Goal: Communication & Community: Answer question/provide support

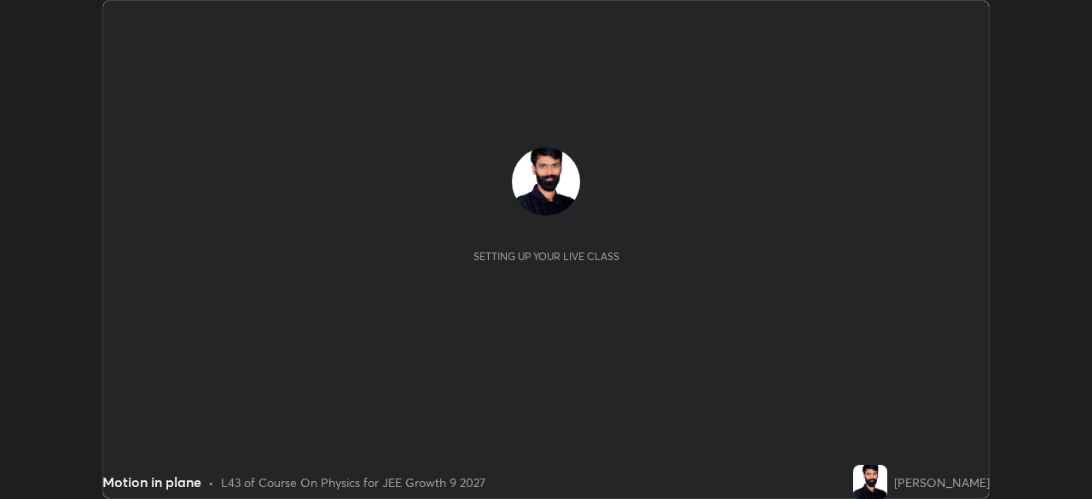
scroll to position [499, 1091]
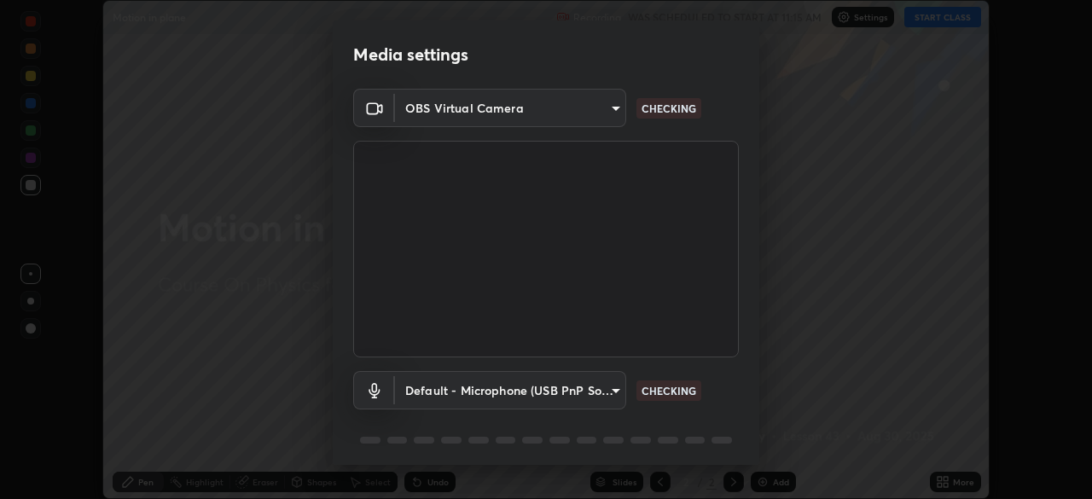
type input "76dab4993bb4d0ea98481a190898d4cac78937782bc999a4cfeb95627a500e2f"
type input "default"
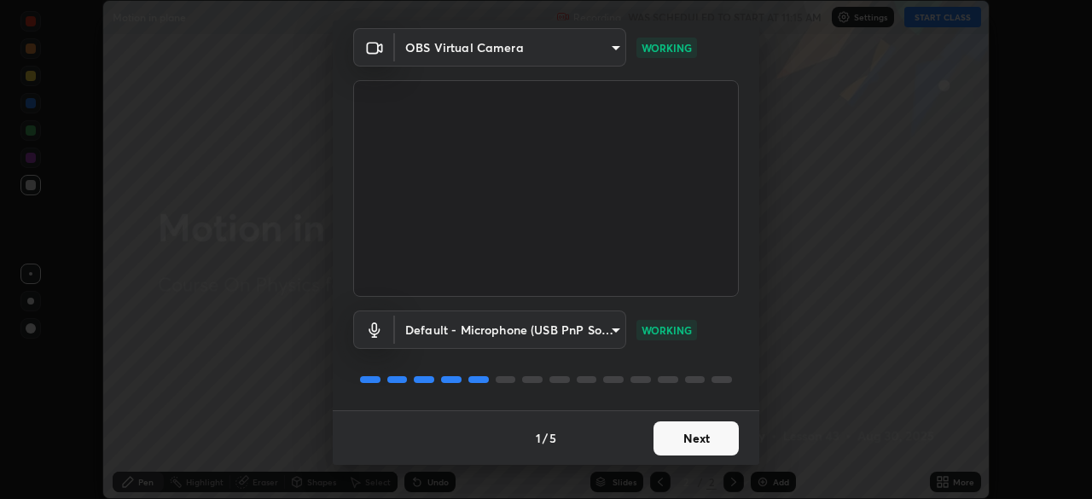
click at [690, 445] on button "Next" at bounding box center [695, 438] width 85 height 34
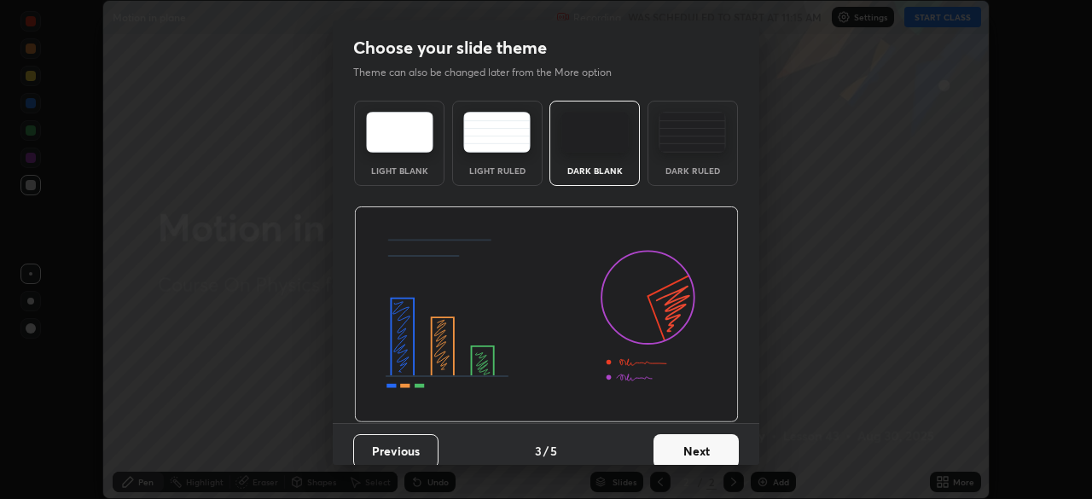
click at [700, 442] on button "Next" at bounding box center [695, 451] width 85 height 34
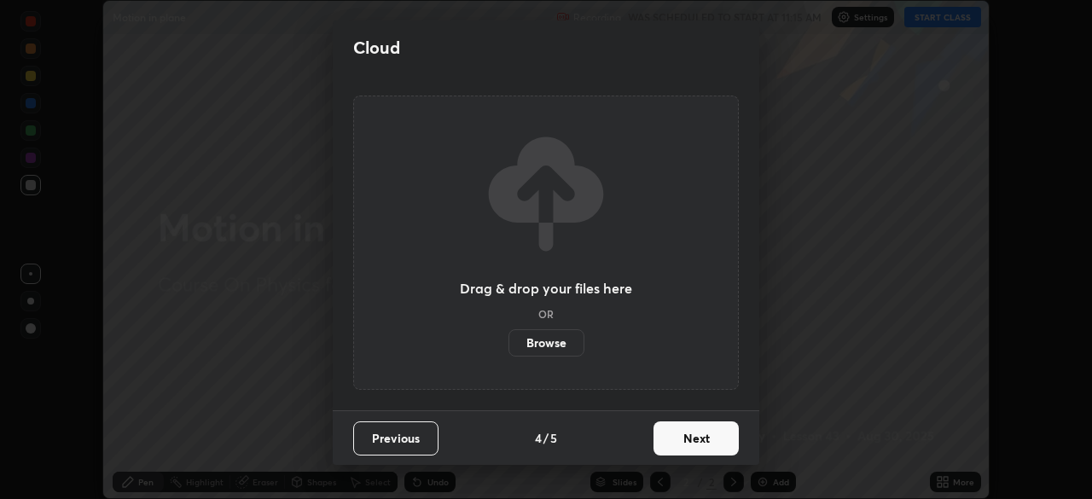
click at [700, 442] on button "Next" at bounding box center [695, 438] width 85 height 34
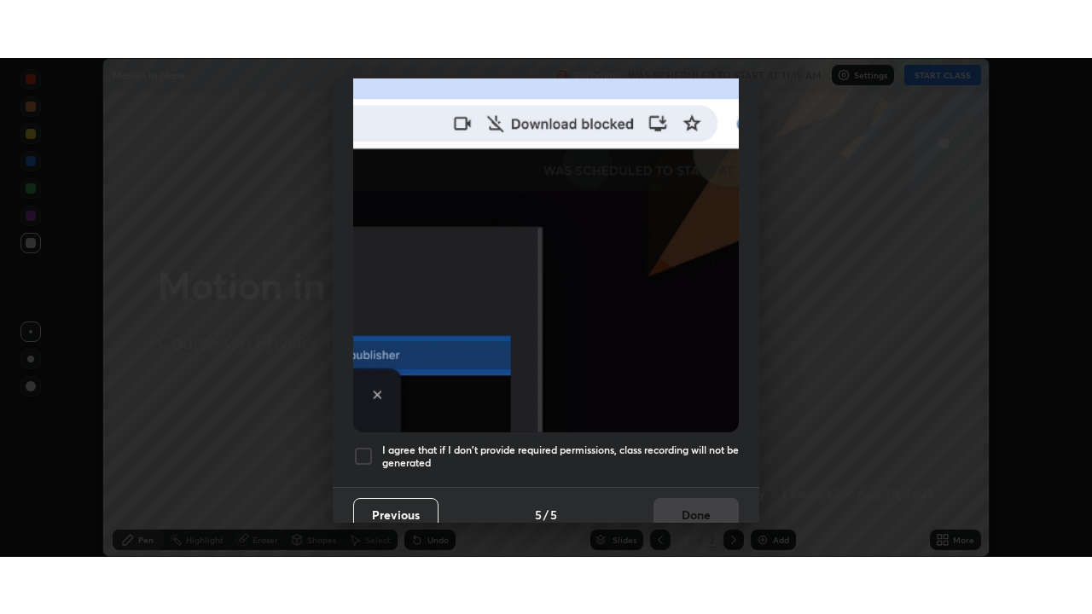
scroll to position [409, 0]
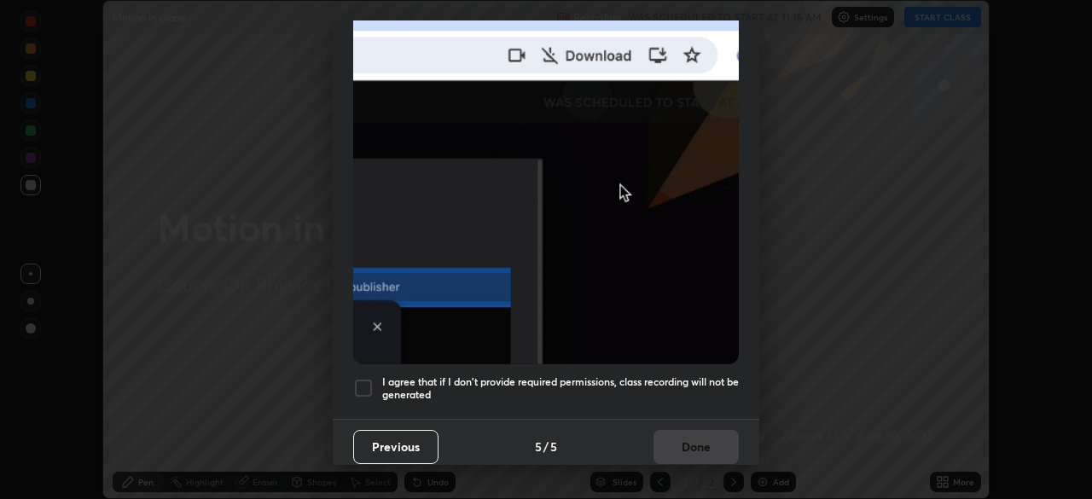
click at [368, 380] on div at bounding box center [363, 388] width 20 height 20
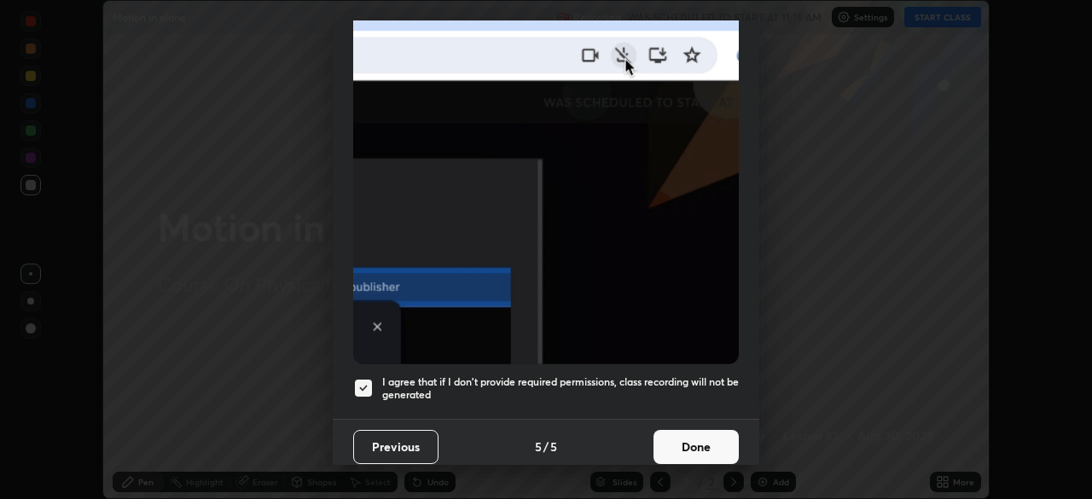
click at [687, 436] on button "Done" at bounding box center [695, 447] width 85 height 34
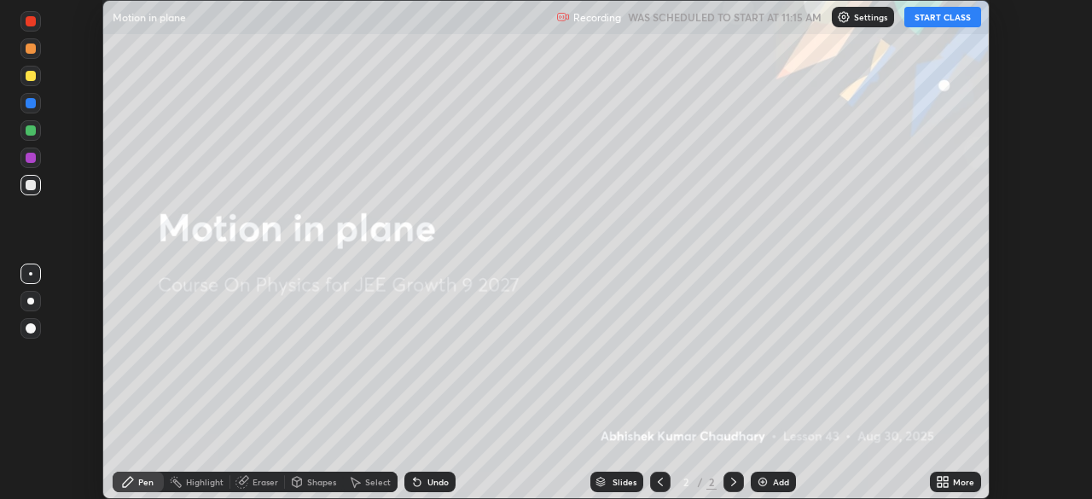
click at [762, 483] on img at bounding box center [763, 482] width 14 height 14
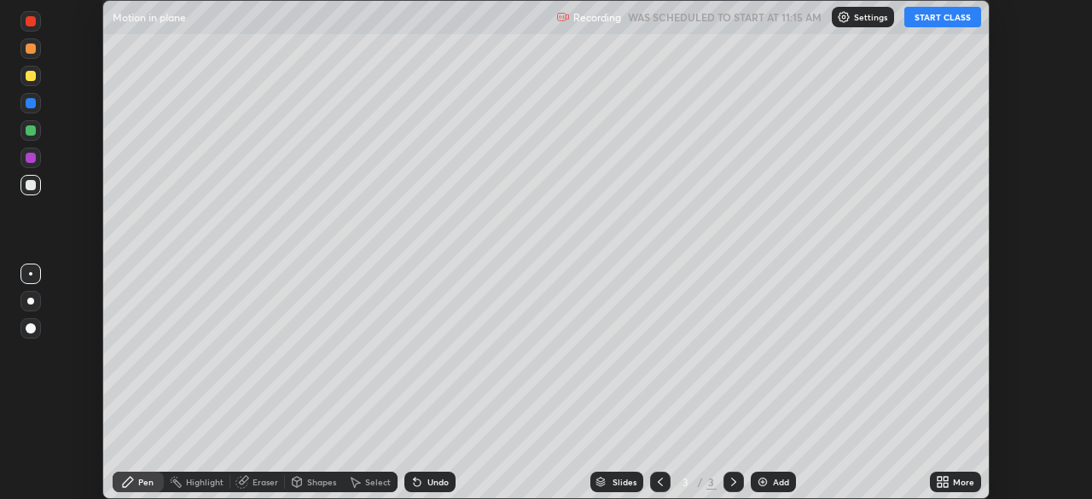
click at [954, 484] on div "More" at bounding box center [963, 482] width 21 height 9
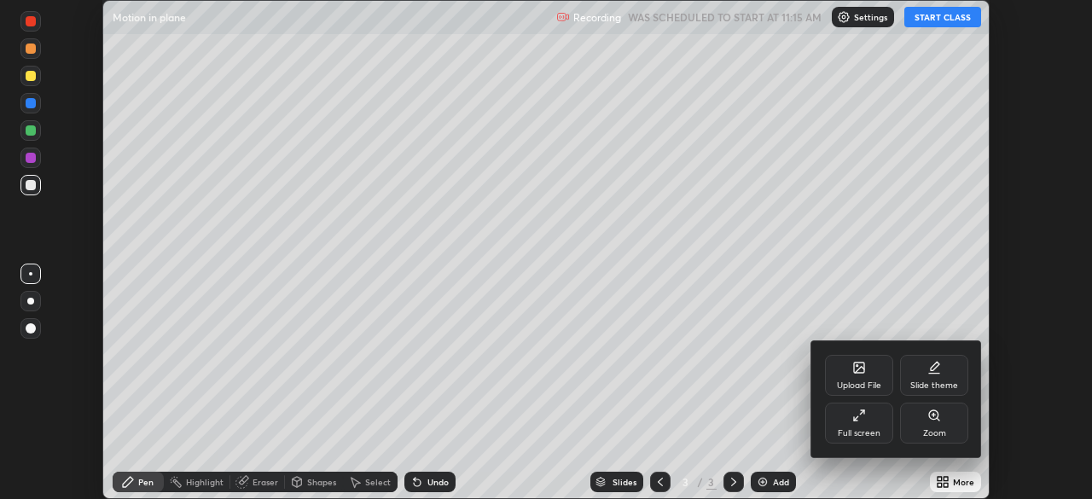
click at [871, 420] on div "Full screen" at bounding box center [859, 423] width 68 height 41
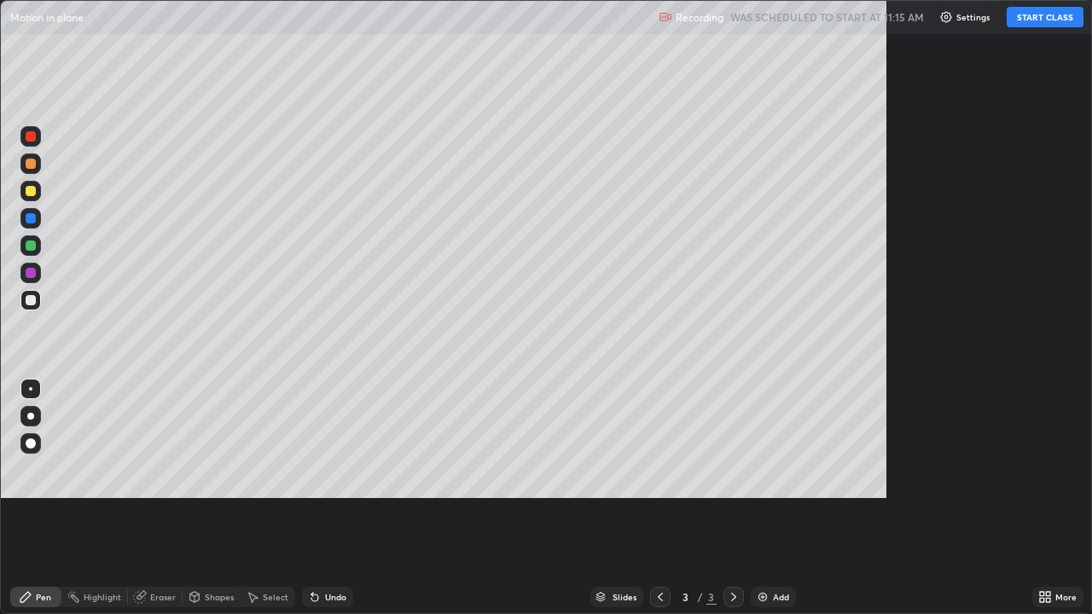
scroll to position [614, 1092]
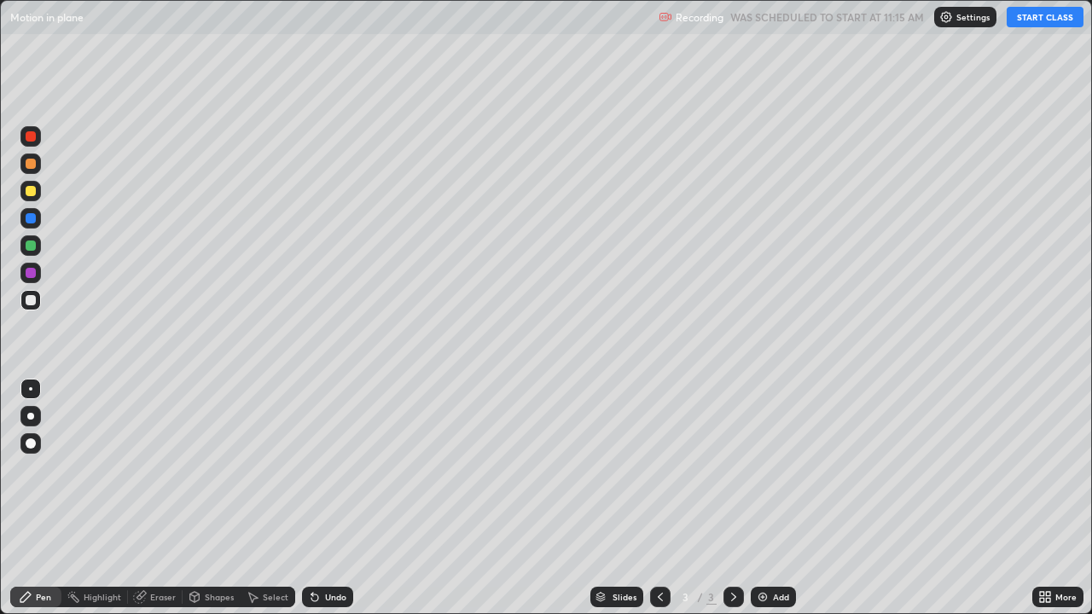
click at [1047, 19] on button "START CLASS" at bounding box center [1044, 17] width 77 height 20
click at [1043, 17] on button "START CLASS" at bounding box center [1044, 17] width 77 height 20
click at [31, 133] on div at bounding box center [31, 136] width 10 height 10
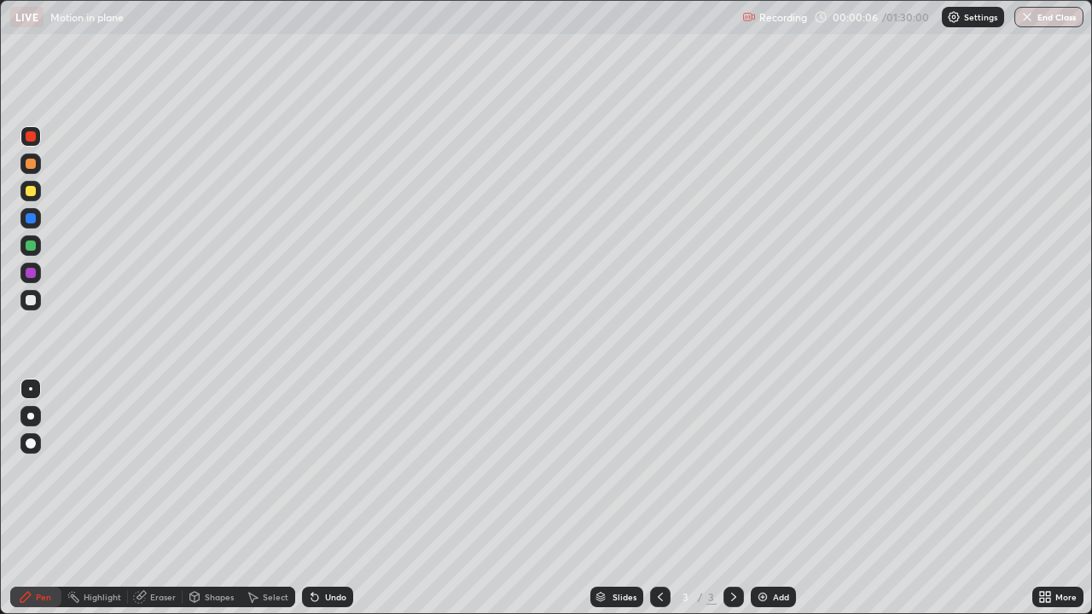
click at [31, 389] on div at bounding box center [30, 388] width 3 height 3
click at [216, 498] on div "Shapes" at bounding box center [219, 597] width 29 height 9
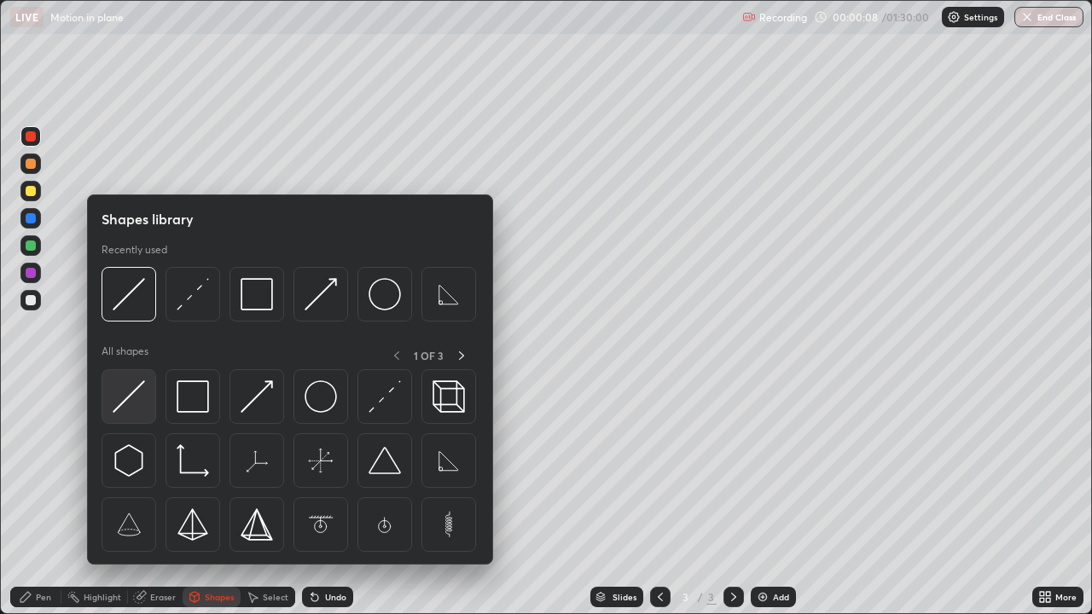
click at [123, 396] on img at bounding box center [129, 396] width 32 height 32
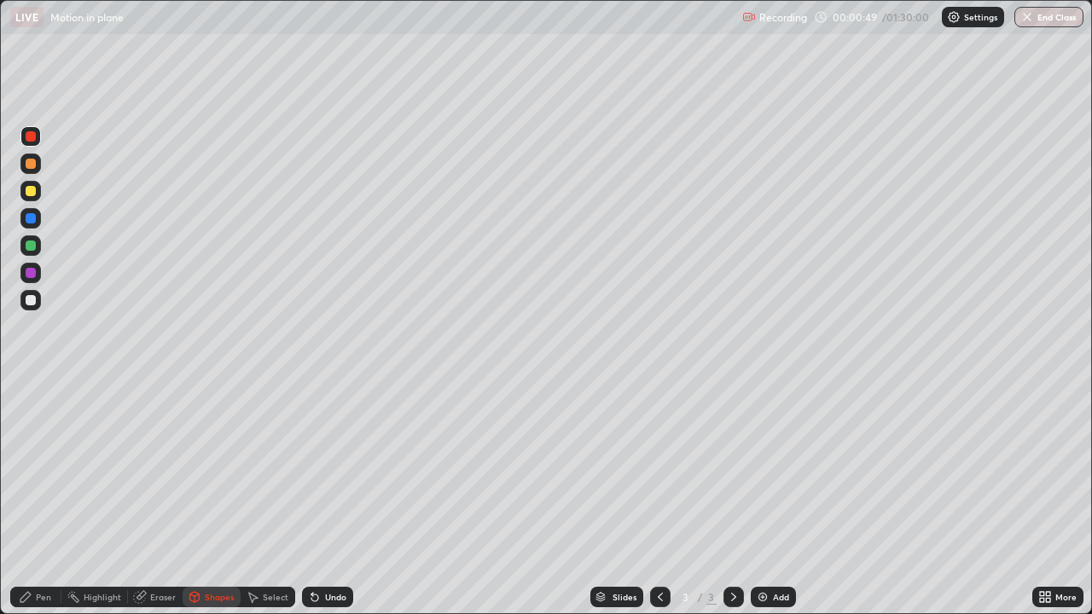
click at [263, 498] on div "Select" at bounding box center [276, 597] width 26 height 9
click at [44, 498] on div "Pen" at bounding box center [43, 597] width 15 height 9
click at [34, 134] on div at bounding box center [31, 136] width 10 height 10
click at [333, 498] on div "Undo" at bounding box center [335, 597] width 21 height 9
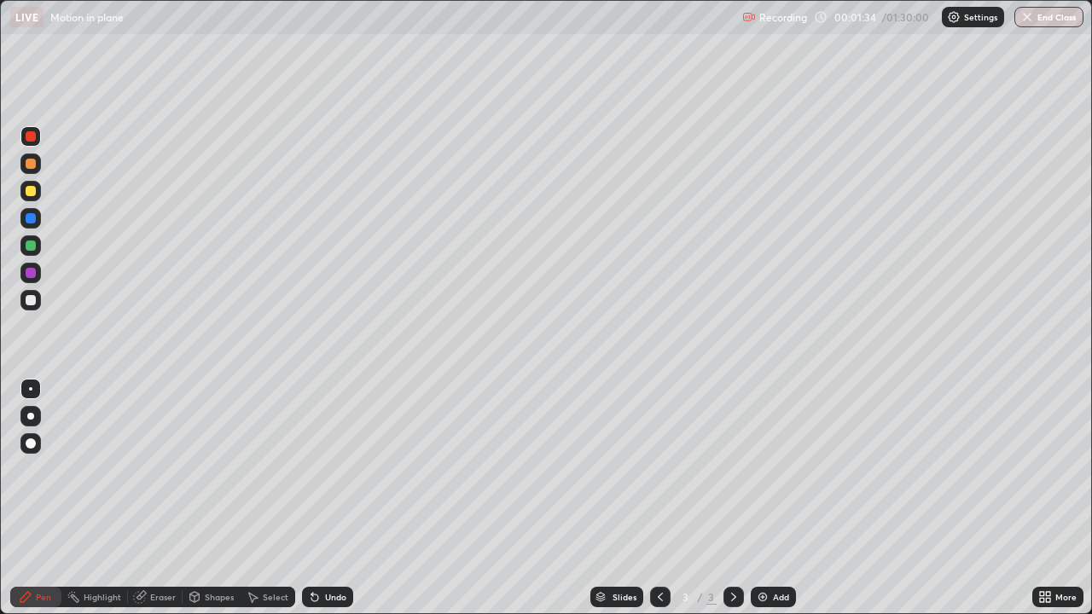
click at [333, 498] on div "Undo" at bounding box center [335, 597] width 21 height 9
click at [330, 498] on div "Undo" at bounding box center [335, 597] width 21 height 9
click at [273, 498] on div "Select" at bounding box center [276, 597] width 26 height 9
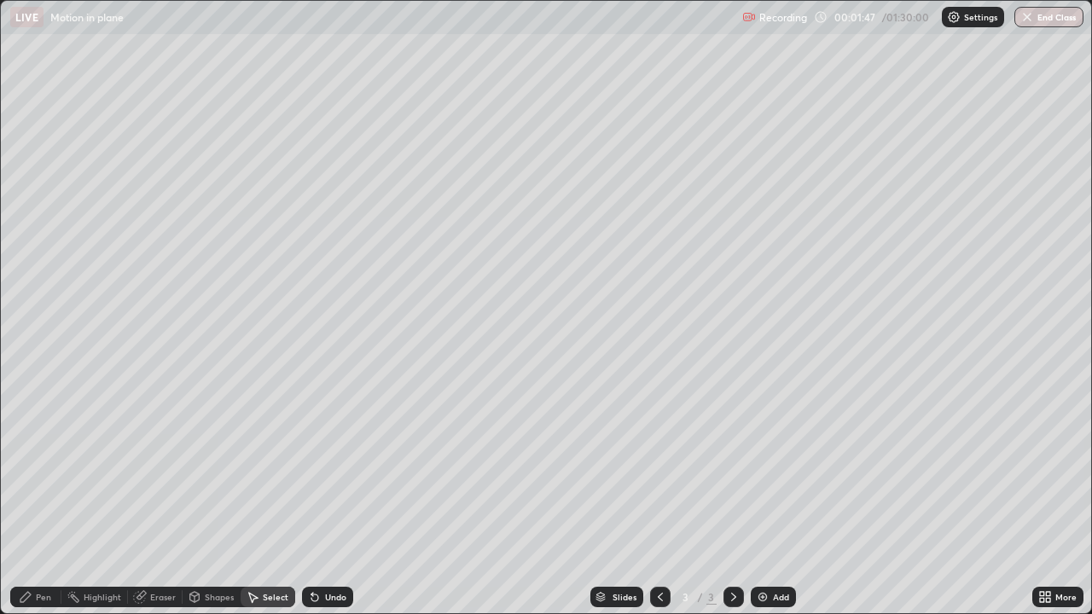
click at [40, 498] on div "Pen" at bounding box center [35, 597] width 51 height 20
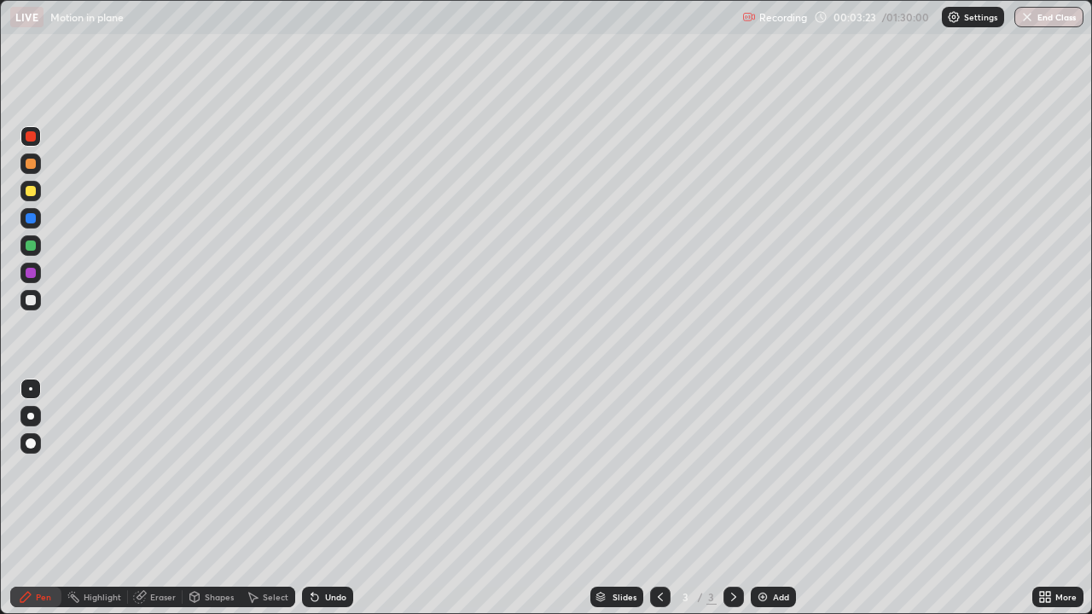
click at [25, 184] on div at bounding box center [30, 191] width 20 height 20
click at [31, 133] on div at bounding box center [31, 136] width 10 height 10
click at [28, 187] on div at bounding box center [31, 191] width 10 height 10
click at [733, 498] on icon at bounding box center [733, 597] width 5 height 9
click at [763, 498] on img at bounding box center [763, 597] width 14 height 14
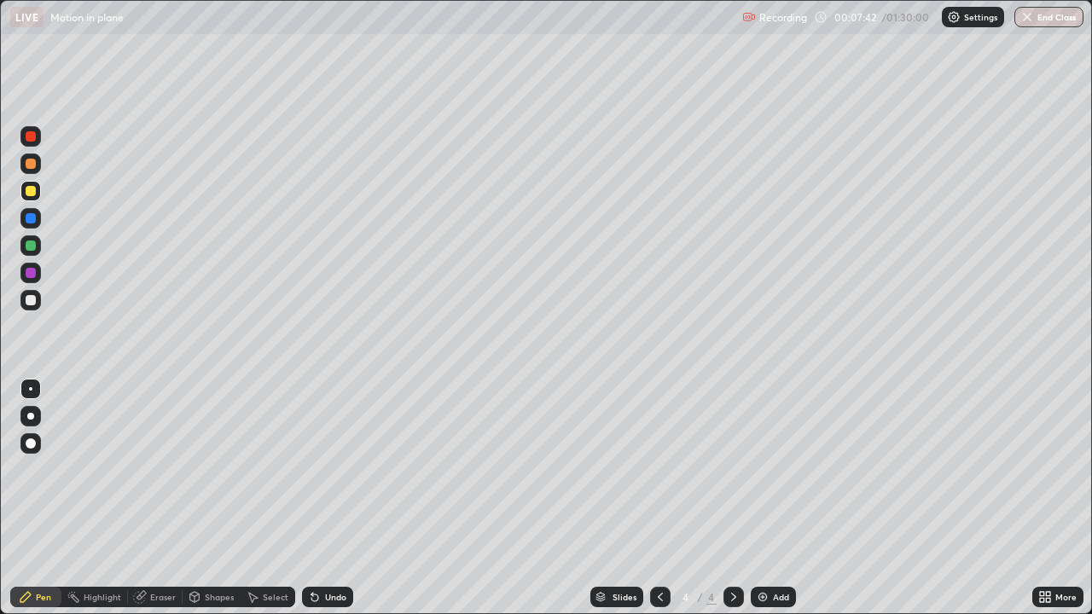
click at [29, 131] on div at bounding box center [31, 136] width 10 height 10
click at [159, 498] on div "Eraser" at bounding box center [163, 597] width 26 height 9
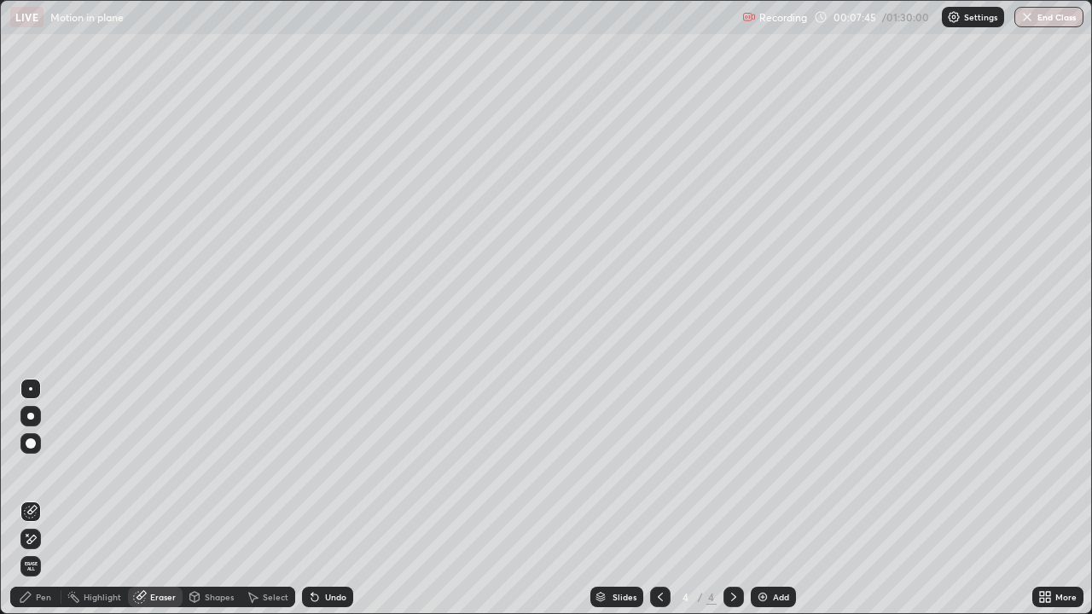
click at [216, 498] on div "Shapes" at bounding box center [212, 597] width 58 height 20
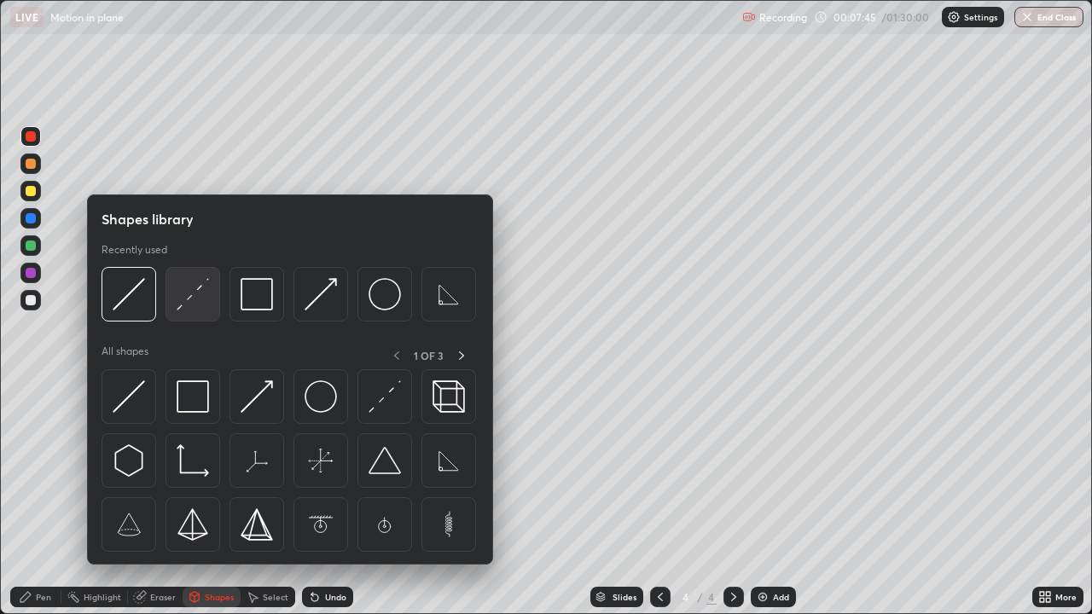
click at [194, 294] on img at bounding box center [193, 294] width 32 height 32
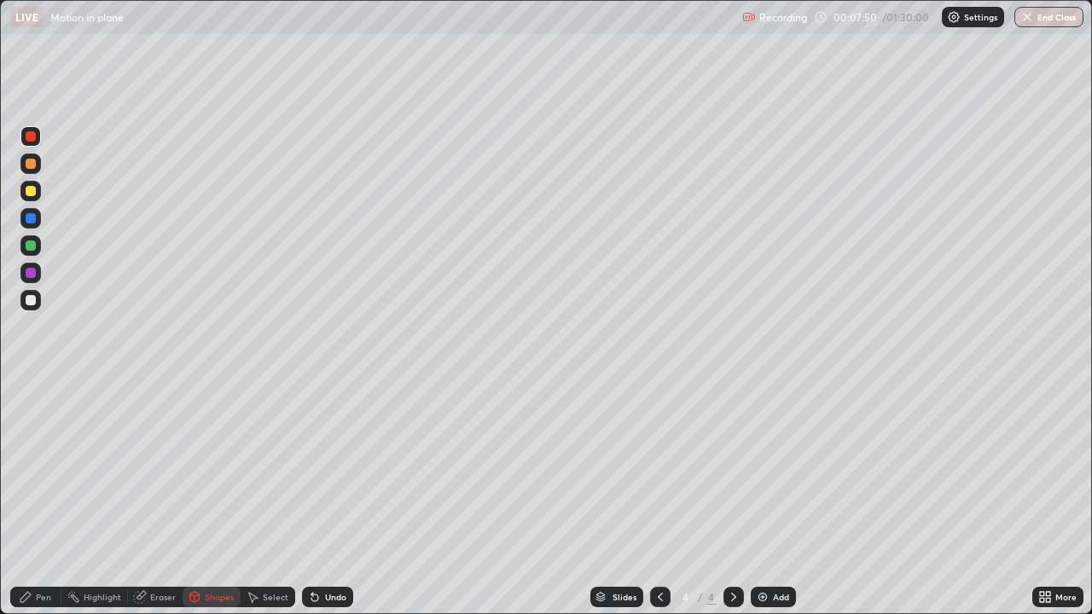
click at [44, 498] on div "Pen" at bounding box center [43, 597] width 15 height 9
click at [30, 133] on div at bounding box center [31, 136] width 10 height 10
click at [658, 498] on icon at bounding box center [660, 597] width 5 height 9
click at [734, 498] on icon at bounding box center [734, 597] width 14 height 14
click at [311, 498] on icon at bounding box center [312, 594] width 2 height 2
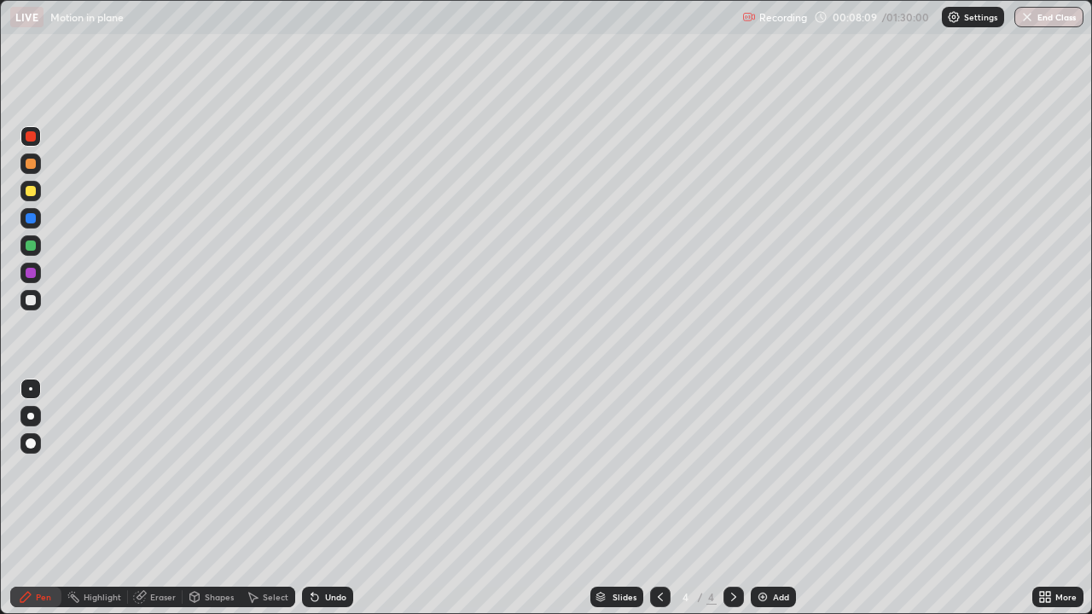
click at [311, 498] on icon at bounding box center [312, 594] width 2 height 2
click at [325, 498] on div "Undo" at bounding box center [335, 597] width 21 height 9
click at [322, 498] on div "Undo" at bounding box center [327, 597] width 51 height 20
click at [28, 272] on div at bounding box center [31, 273] width 10 height 10
click at [27, 138] on div at bounding box center [31, 136] width 10 height 10
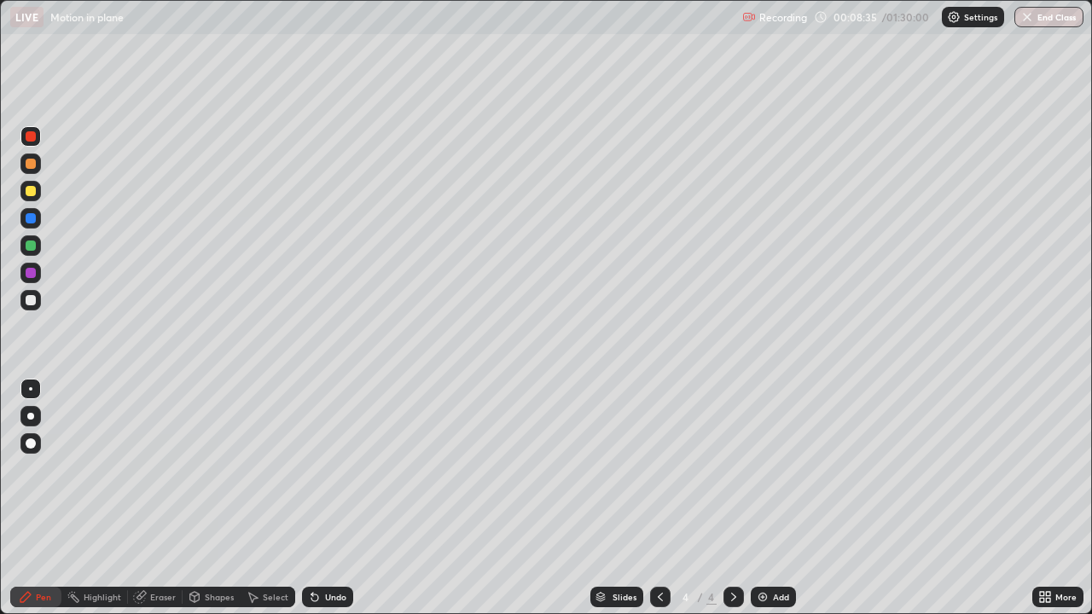
click at [29, 217] on div at bounding box center [31, 218] width 10 height 10
click at [29, 137] on div at bounding box center [31, 136] width 10 height 10
click at [31, 389] on div at bounding box center [30, 388] width 3 height 3
click at [30, 224] on div at bounding box center [30, 218] width 20 height 20
click at [43, 498] on div "Pen" at bounding box center [43, 597] width 15 height 9
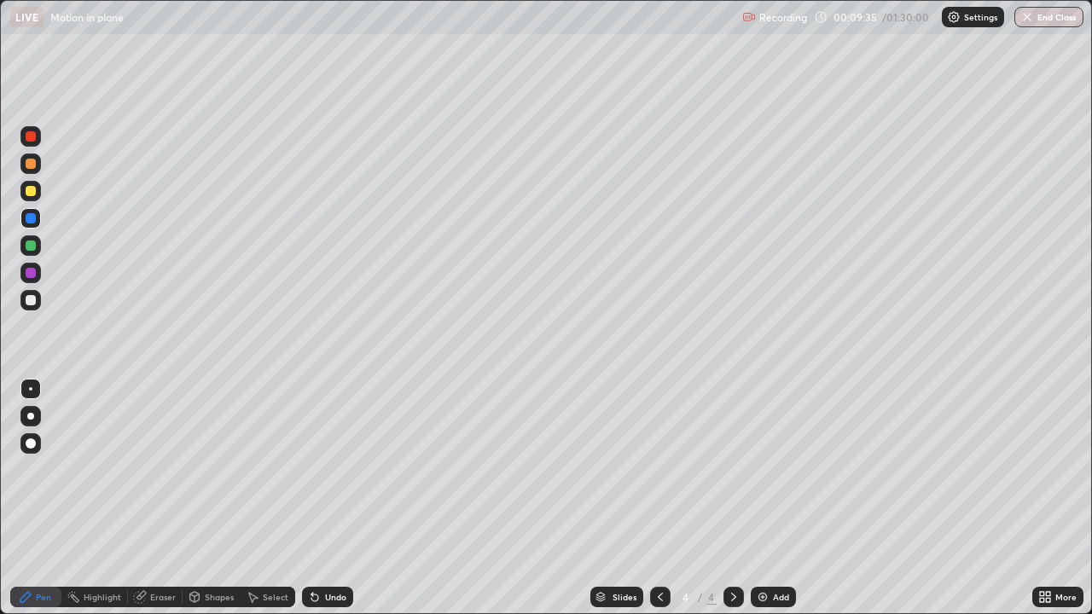
click at [31, 189] on div at bounding box center [31, 191] width 10 height 10
click at [35, 193] on div at bounding box center [31, 191] width 10 height 10
click at [732, 498] on icon at bounding box center [734, 597] width 14 height 14
click at [768, 498] on div "Add" at bounding box center [773, 597] width 45 height 20
click at [658, 498] on icon at bounding box center [660, 597] width 14 height 14
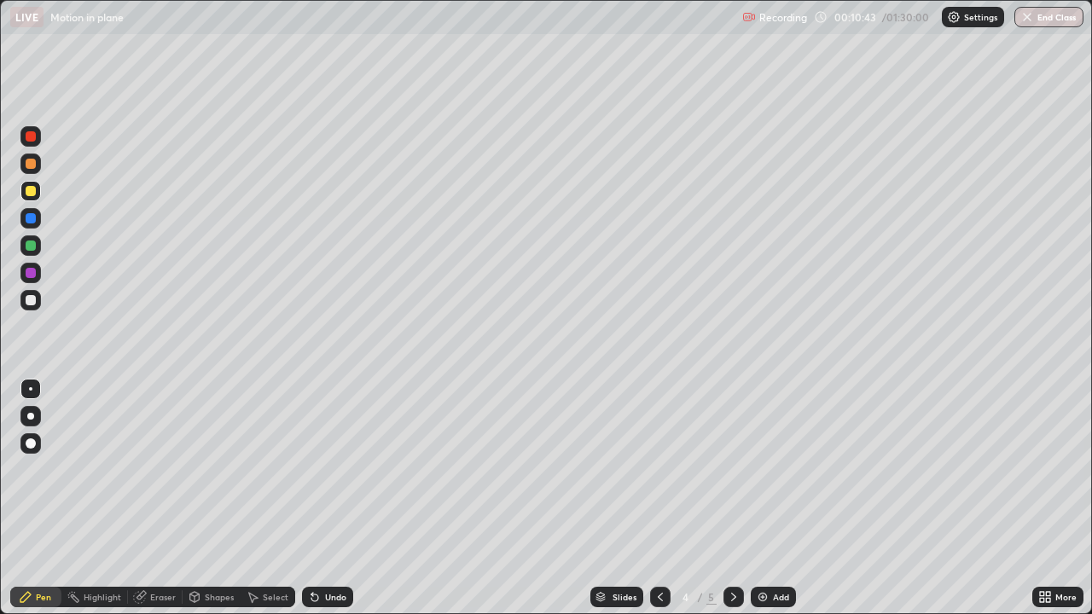
click at [732, 498] on icon at bounding box center [734, 597] width 14 height 14
click at [658, 498] on icon at bounding box center [660, 597] width 14 height 14
click at [656, 498] on icon at bounding box center [660, 597] width 14 height 14
click at [731, 498] on icon at bounding box center [734, 597] width 14 height 14
click at [658, 498] on icon at bounding box center [660, 597] width 5 height 9
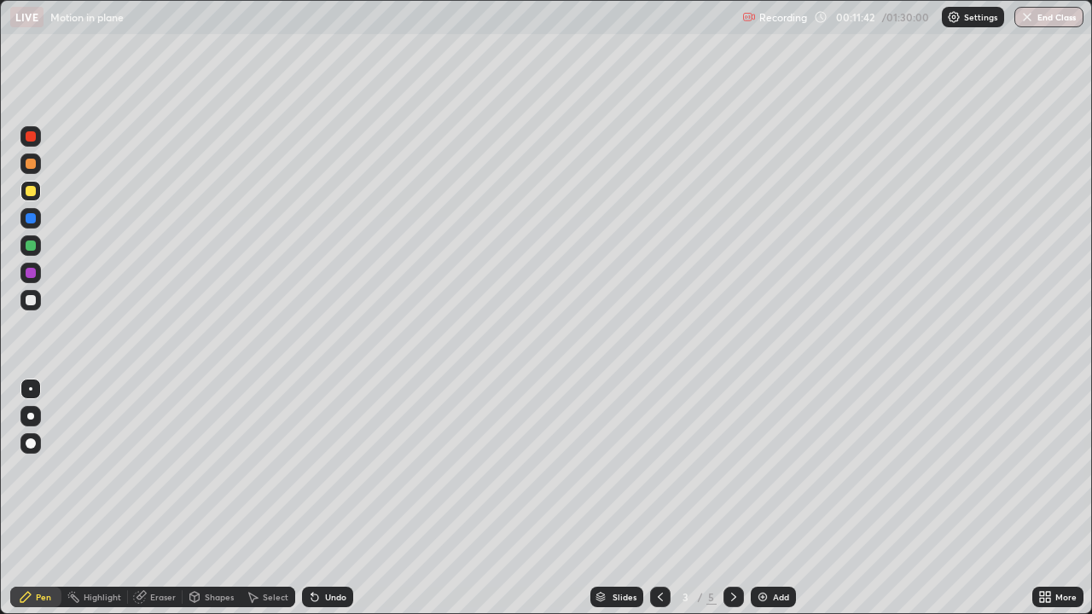
click at [30, 217] on div at bounding box center [31, 218] width 10 height 10
click at [660, 498] on icon at bounding box center [660, 597] width 14 height 14
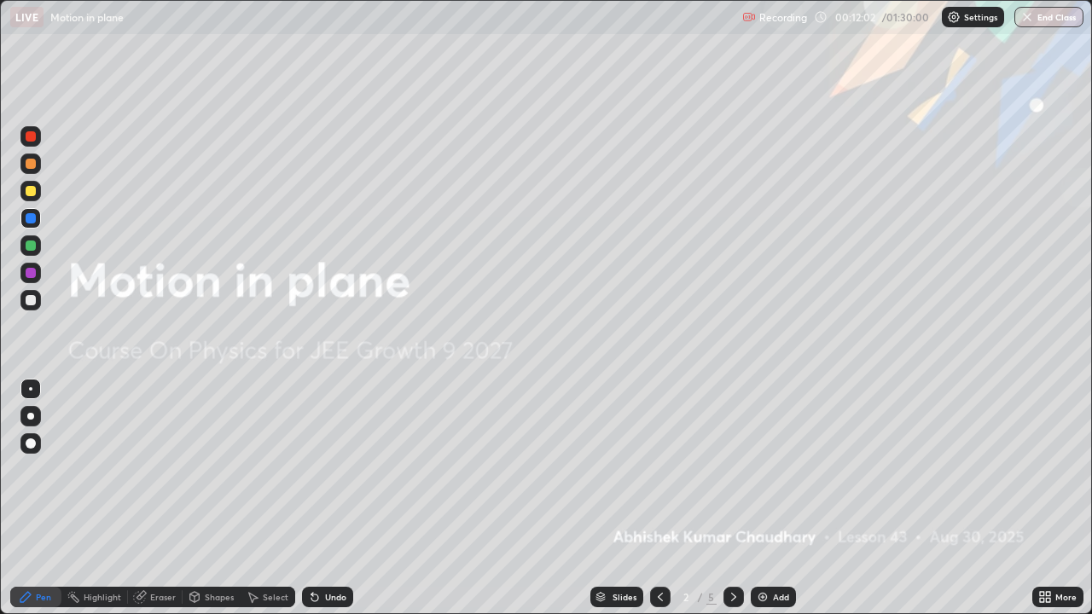
click at [733, 498] on div at bounding box center [733, 597] width 20 height 20
click at [733, 498] on icon at bounding box center [734, 597] width 14 height 14
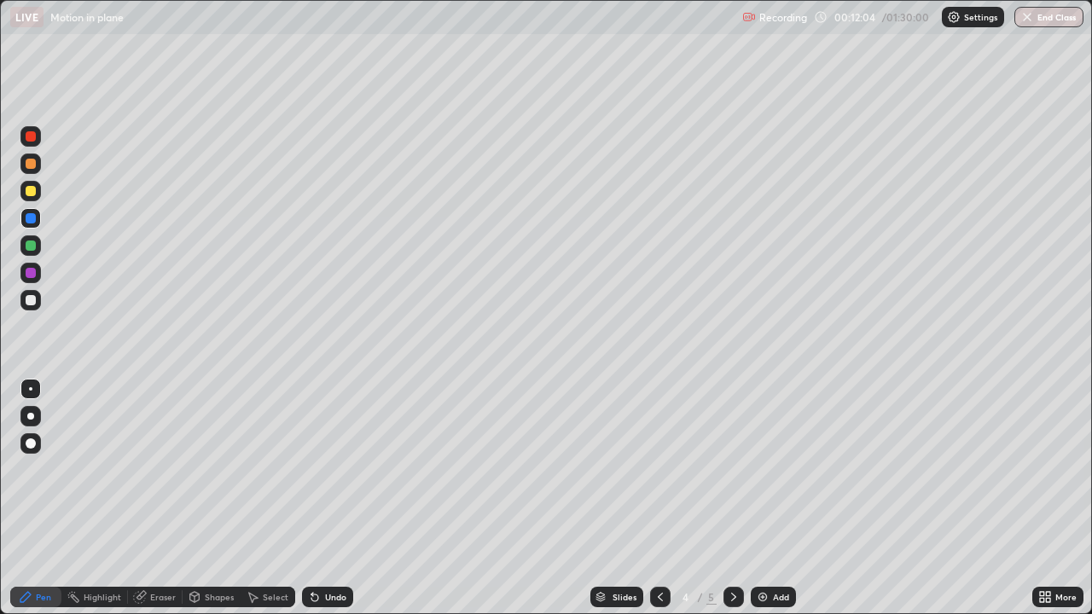
click at [30, 191] on div at bounding box center [31, 191] width 10 height 10
click at [730, 498] on icon at bounding box center [734, 597] width 14 height 14
click at [732, 498] on icon at bounding box center [734, 597] width 14 height 14
click at [32, 130] on div at bounding box center [30, 136] width 20 height 20
click at [26, 217] on div at bounding box center [31, 218] width 10 height 10
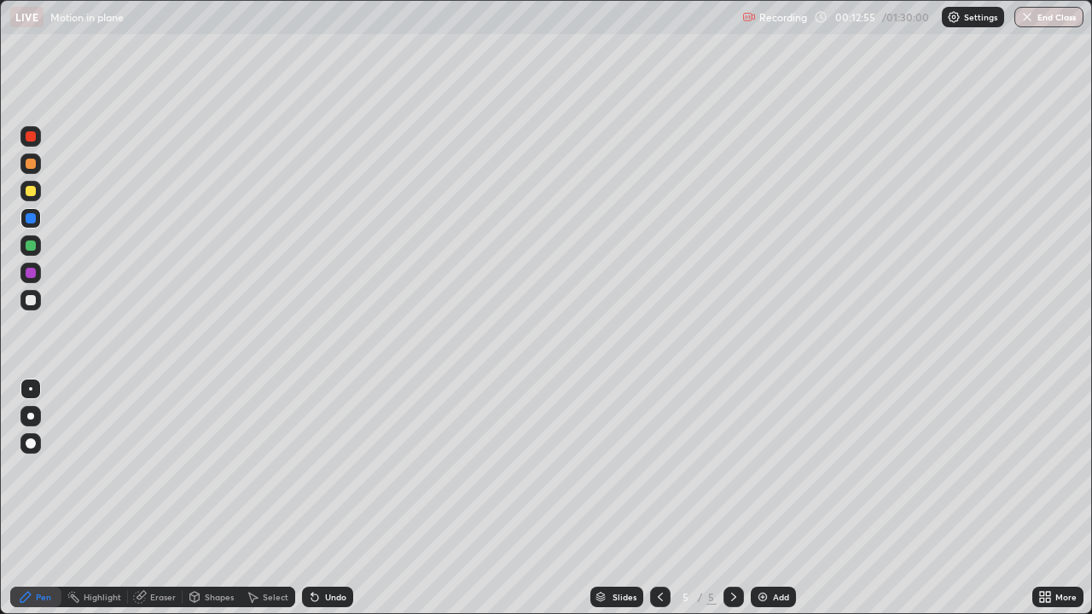
click at [29, 244] on div at bounding box center [31, 246] width 10 height 10
click at [658, 498] on icon at bounding box center [660, 597] width 14 height 14
click at [678, 498] on div "4" at bounding box center [685, 597] width 17 height 10
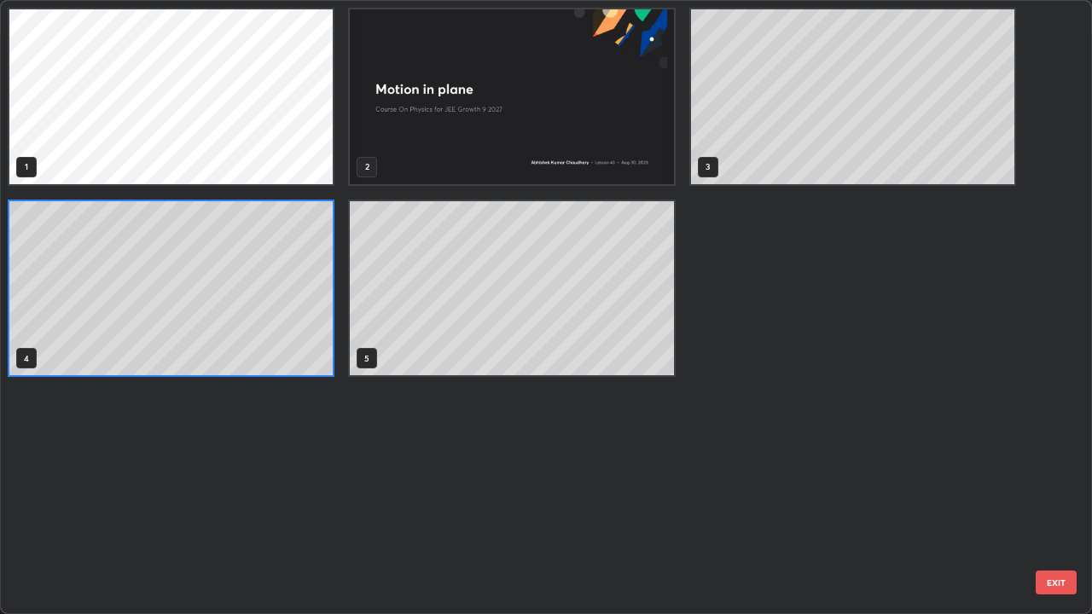
scroll to position [607, 1081]
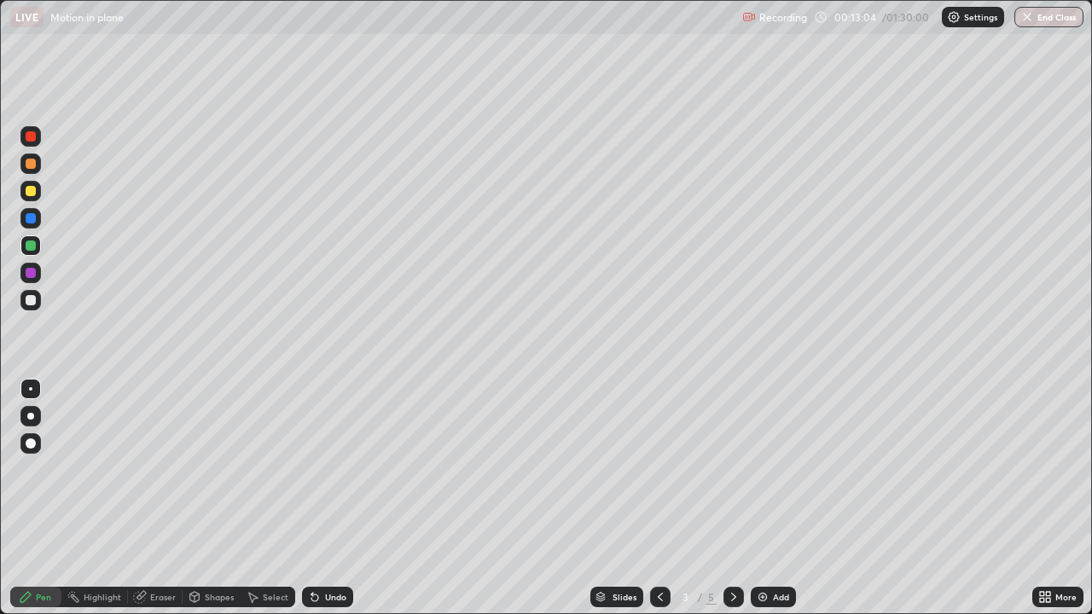
click at [732, 498] on icon at bounding box center [733, 597] width 5 height 9
click at [732, 498] on icon at bounding box center [734, 597] width 14 height 14
click at [31, 135] on div at bounding box center [31, 136] width 10 height 10
click at [314, 498] on icon at bounding box center [314, 597] width 7 height 7
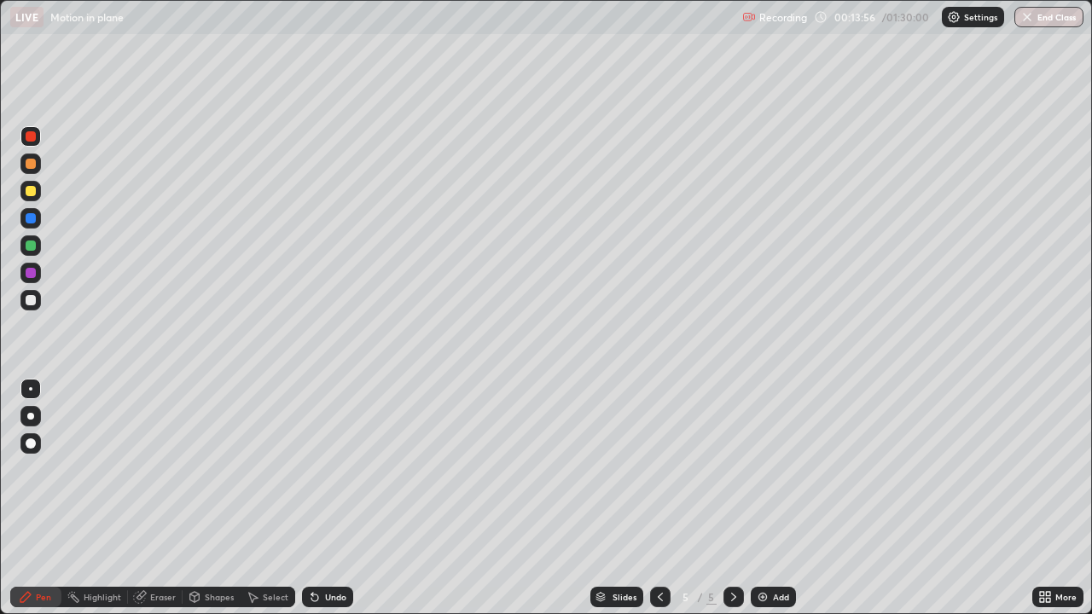
click at [317, 498] on icon at bounding box center [315, 597] width 14 height 14
click at [322, 498] on div "Undo" at bounding box center [327, 597] width 51 height 20
click at [319, 498] on div "Undo" at bounding box center [327, 597] width 51 height 20
click at [311, 498] on icon at bounding box center [314, 597] width 7 height 7
click at [32, 246] on div at bounding box center [31, 246] width 10 height 10
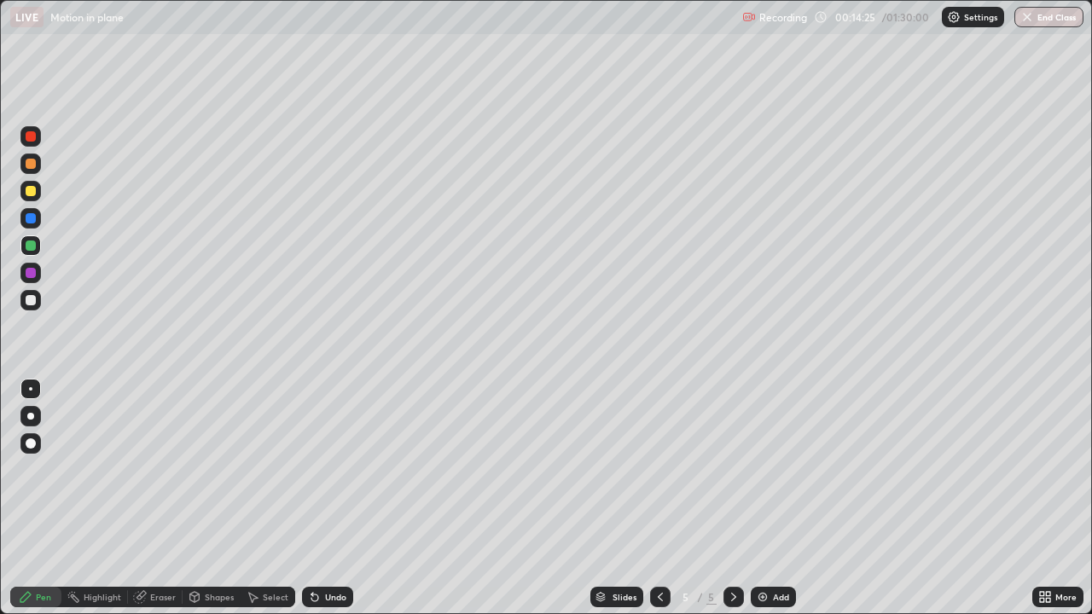
click at [38, 134] on div at bounding box center [30, 136] width 20 height 20
click at [29, 132] on div at bounding box center [31, 136] width 10 height 10
click at [756, 498] on img at bounding box center [763, 597] width 14 height 14
click at [26, 135] on div at bounding box center [31, 136] width 10 height 10
click at [658, 498] on icon at bounding box center [660, 597] width 14 height 14
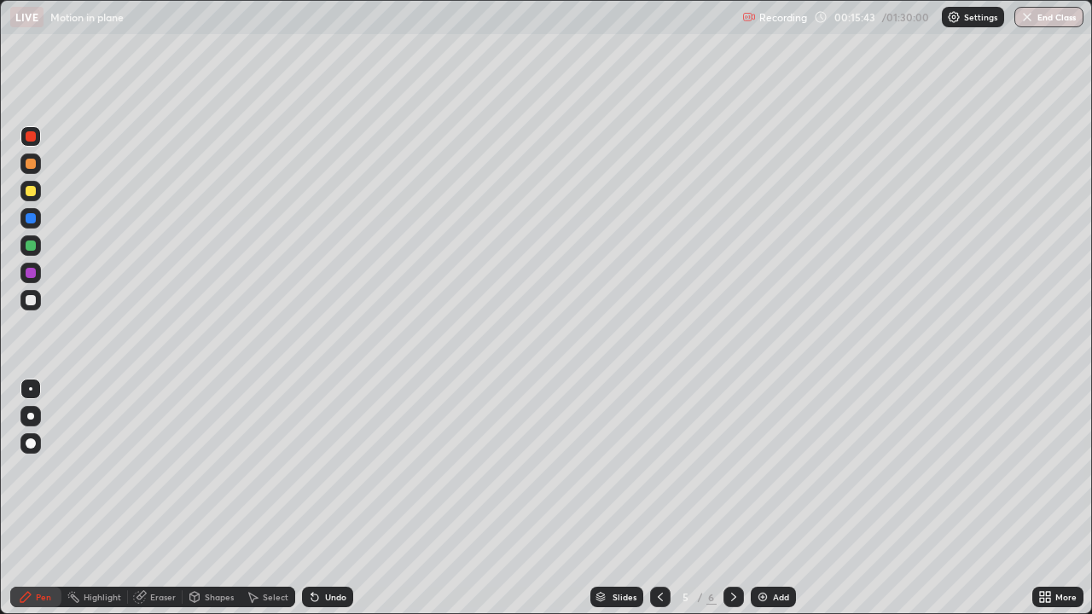
click at [658, 498] on icon at bounding box center [660, 597] width 14 height 14
click at [733, 498] on icon at bounding box center [733, 597] width 5 height 9
click at [732, 498] on icon at bounding box center [734, 597] width 14 height 14
click at [658, 498] on icon at bounding box center [660, 597] width 5 height 9
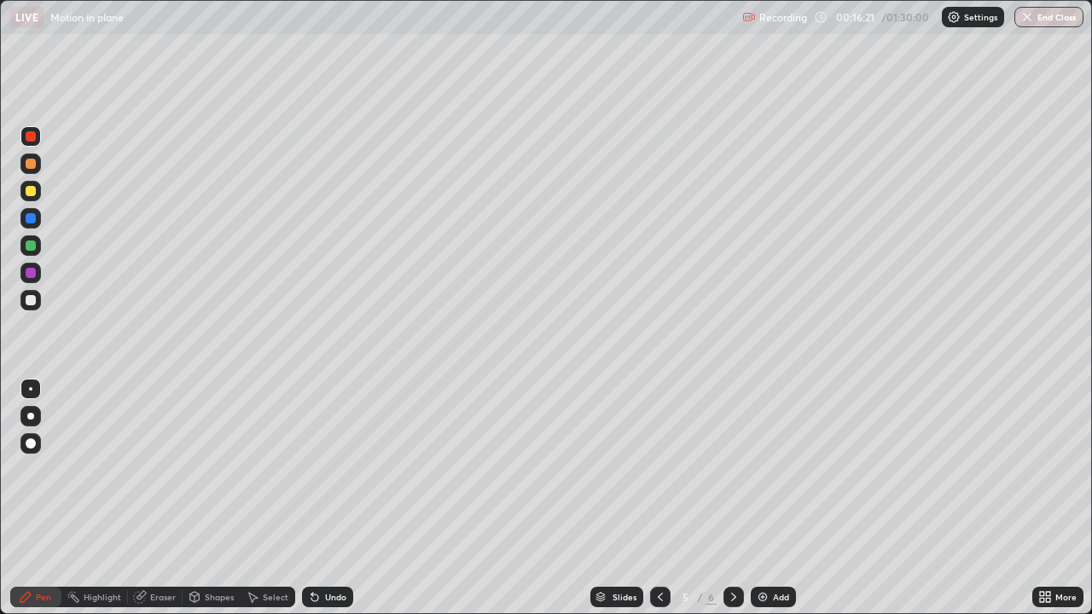
click at [658, 498] on icon at bounding box center [660, 597] width 14 height 14
click at [732, 498] on icon at bounding box center [734, 597] width 14 height 14
click at [729, 498] on icon at bounding box center [734, 597] width 14 height 14
click at [732, 498] on icon at bounding box center [734, 597] width 14 height 14
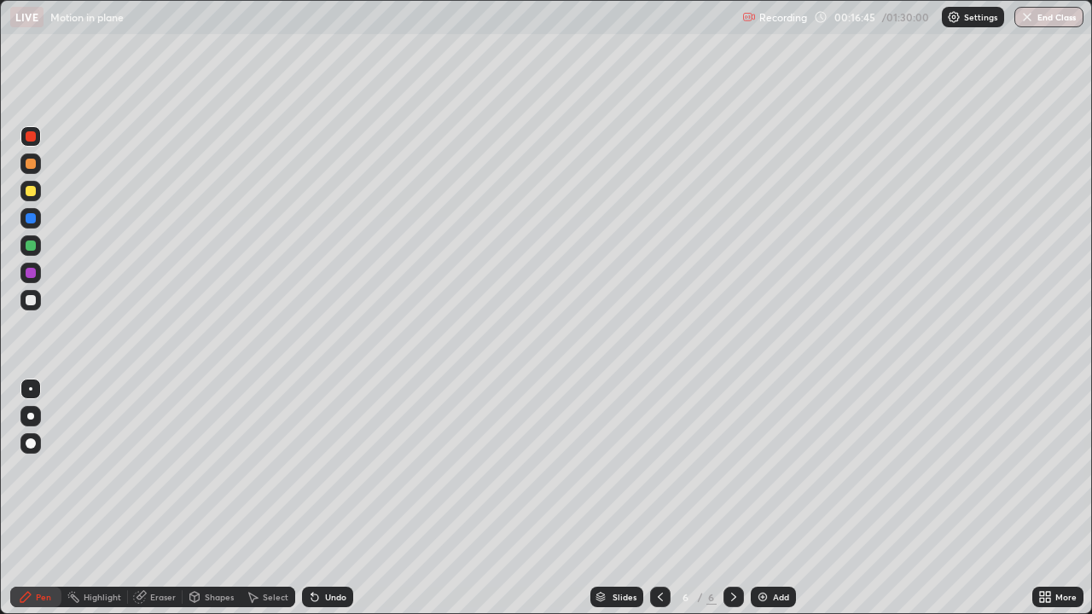
click at [659, 498] on icon at bounding box center [660, 597] width 14 height 14
click at [733, 498] on icon at bounding box center [734, 597] width 14 height 14
click at [32, 135] on div at bounding box center [31, 136] width 10 height 10
click at [658, 498] on icon at bounding box center [660, 597] width 14 height 14
click at [740, 498] on div at bounding box center [733, 597] width 20 height 20
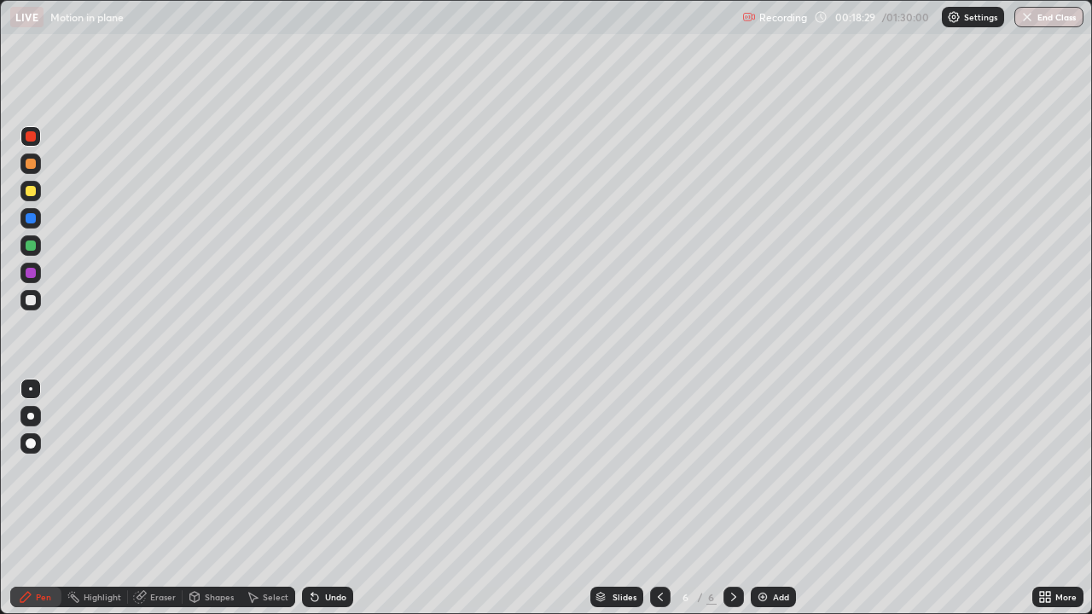
click at [769, 498] on div "Add" at bounding box center [773, 597] width 45 height 20
click at [651, 498] on div at bounding box center [660, 597] width 20 height 20
click at [662, 498] on icon at bounding box center [660, 597] width 14 height 14
click at [654, 498] on icon at bounding box center [660, 597] width 14 height 14
click at [660, 498] on icon at bounding box center [660, 597] width 14 height 14
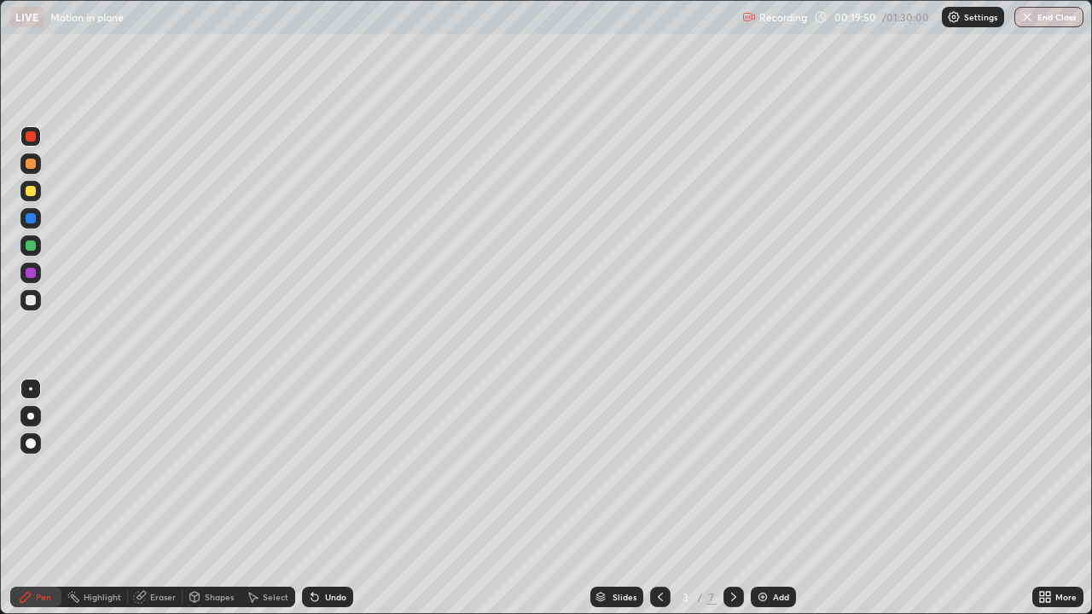
click at [732, 498] on icon at bounding box center [734, 597] width 14 height 14
click at [732, 498] on icon at bounding box center [733, 597] width 5 height 9
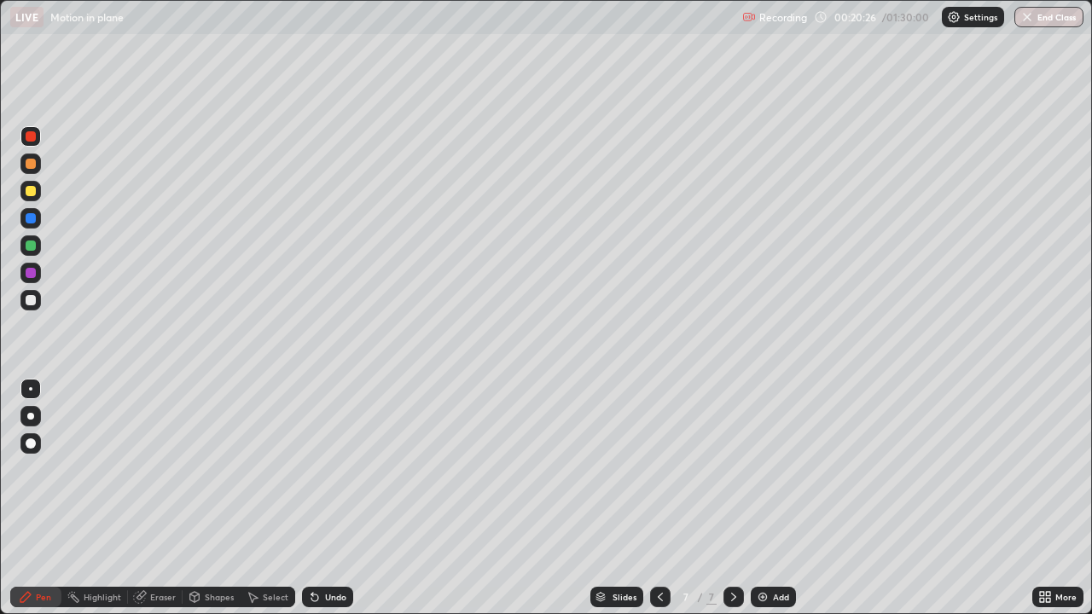
click at [660, 498] on icon at bounding box center [660, 597] width 5 height 9
click at [660, 498] on icon at bounding box center [660, 597] width 14 height 14
click at [738, 498] on icon at bounding box center [734, 597] width 14 height 14
click at [730, 498] on icon at bounding box center [734, 597] width 14 height 14
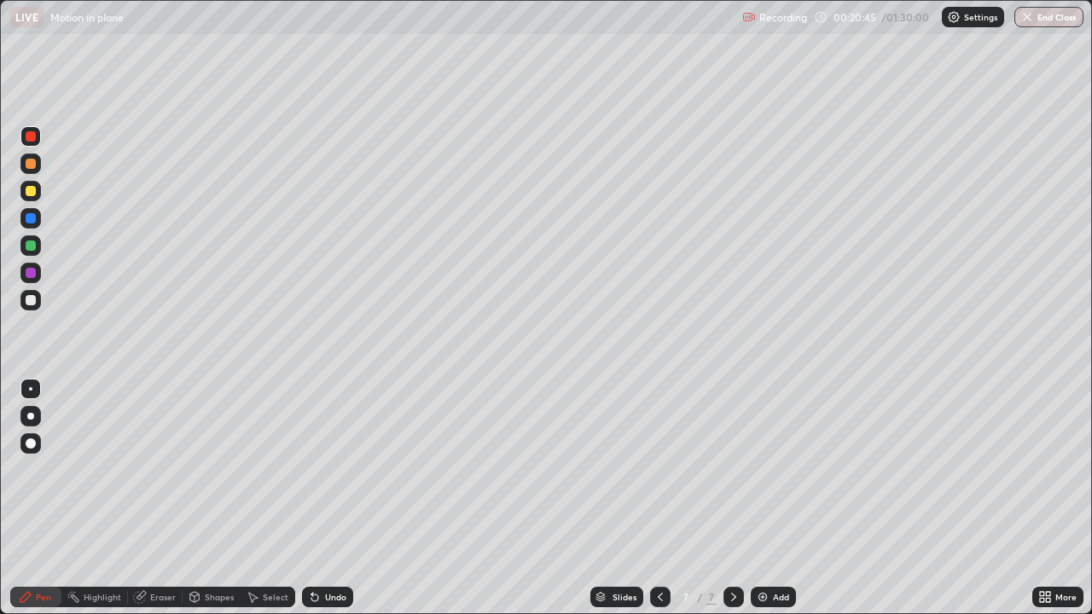
click at [659, 498] on icon at bounding box center [660, 597] width 14 height 14
click at [732, 498] on icon at bounding box center [734, 597] width 14 height 14
click at [322, 498] on div "Undo" at bounding box center [327, 597] width 51 height 20
click at [317, 498] on icon at bounding box center [315, 597] width 14 height 14
click at [732, 498] on icon at bounding box center [734, 597] width 14 height 14
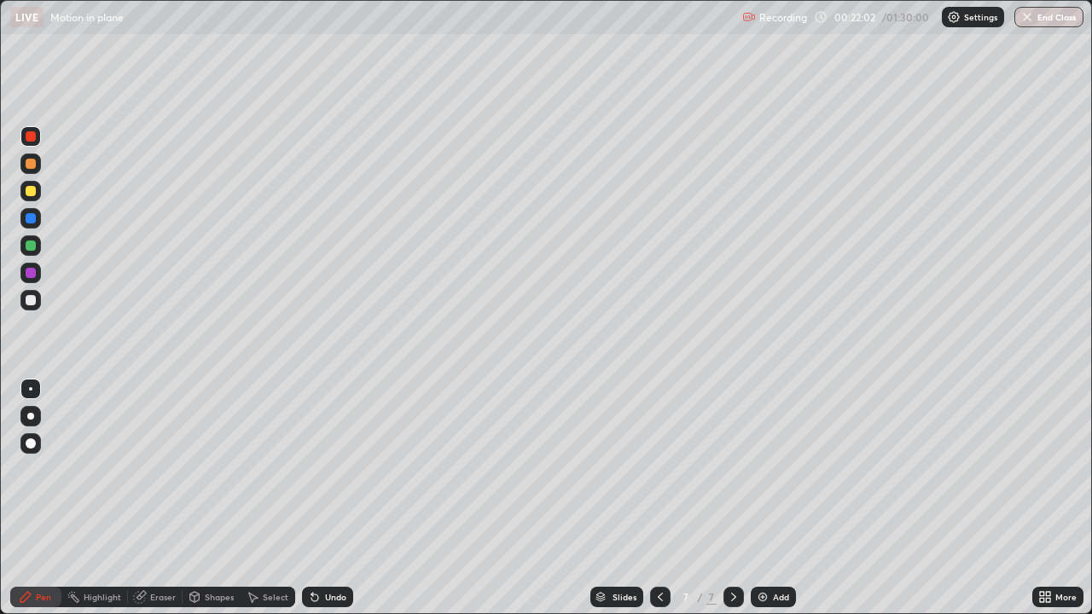
click at [762, 498] on img at bounding box center [763, 597] width 14 height 14
click at [38, 498] on div "Pen" at bounding box center [43, 597] width 15 height 9
click at [31, 127] on div at bounding box center [30, 136] width 20 height 20
click at [32, 136] on div at bounding box center [31, 136] width 10 height 10
click at [35, 194] on div at bounding box center [31, 191] width 10 height 10
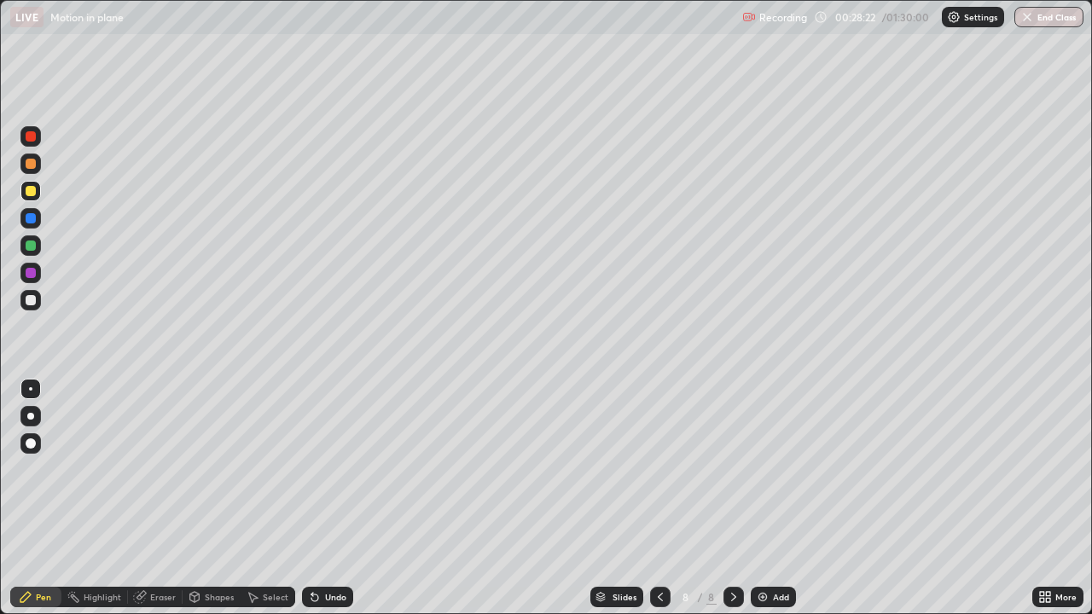
click at [30, 186] on div at bounding box center [31, 191] width 10 height 10
click at [762, 498] on img at bounding box center [763, 597] width 14 height 14
click at [212, 498] on div "Shapes" at bounding box center [212, 597] width 58 height 20
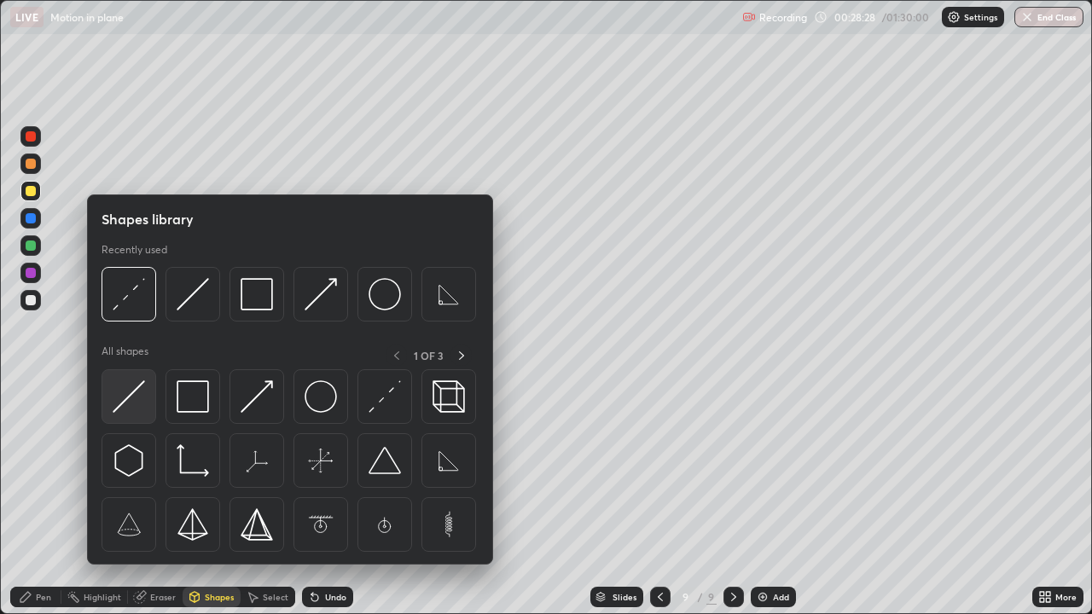
click at [121, 397] on img at bounding box center [129, 396] width 32 height 32
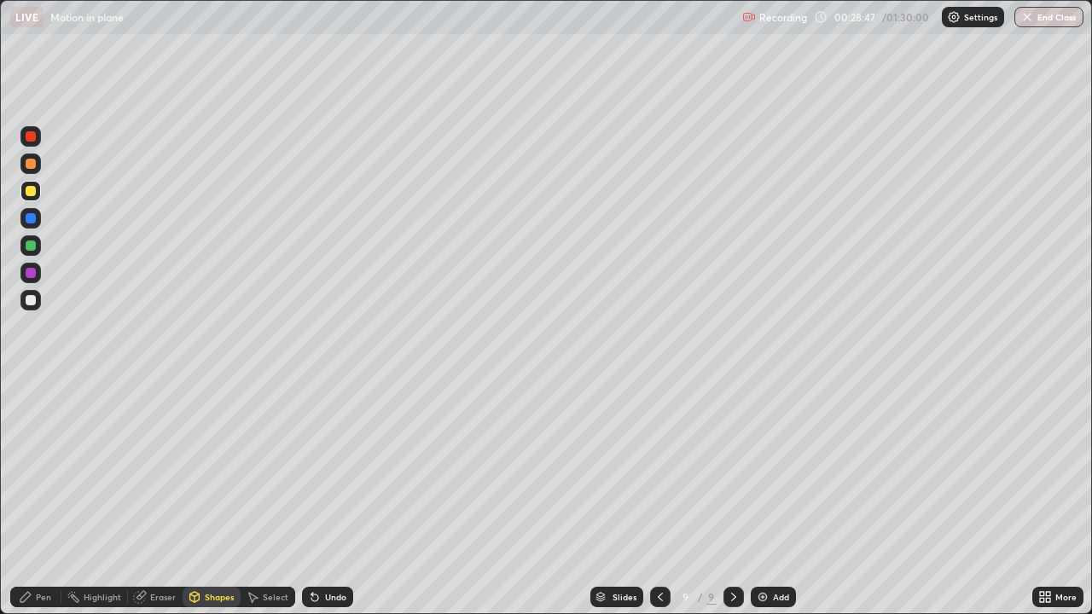
click at [211, 498] on div "Shapes" at bounding box center [219, 597] width 29 height 9
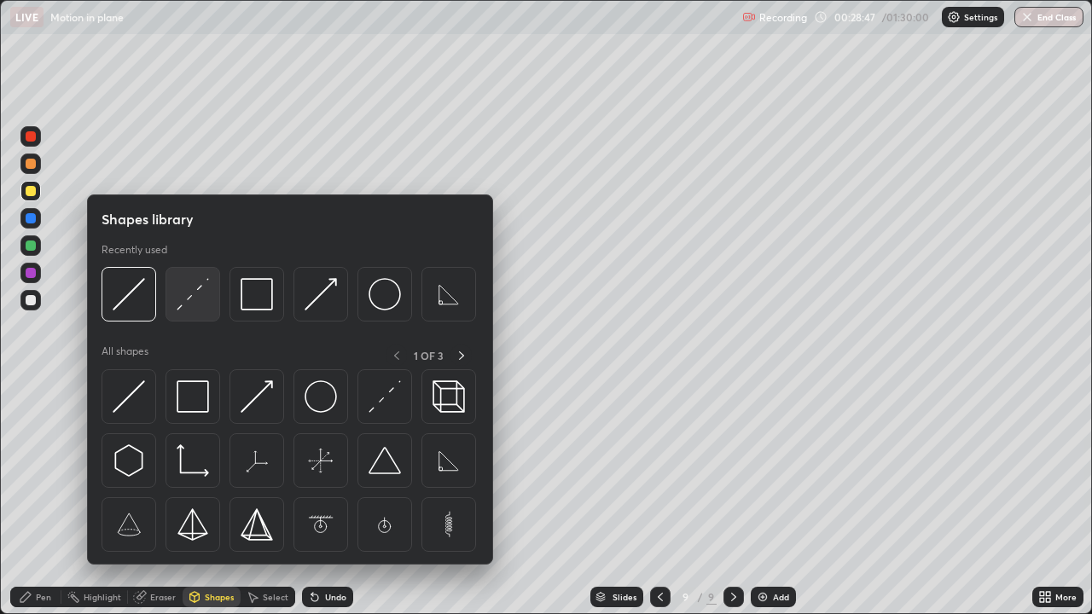
click at [182, 303] on img at bounding box center [193, 294] width 32 height 32
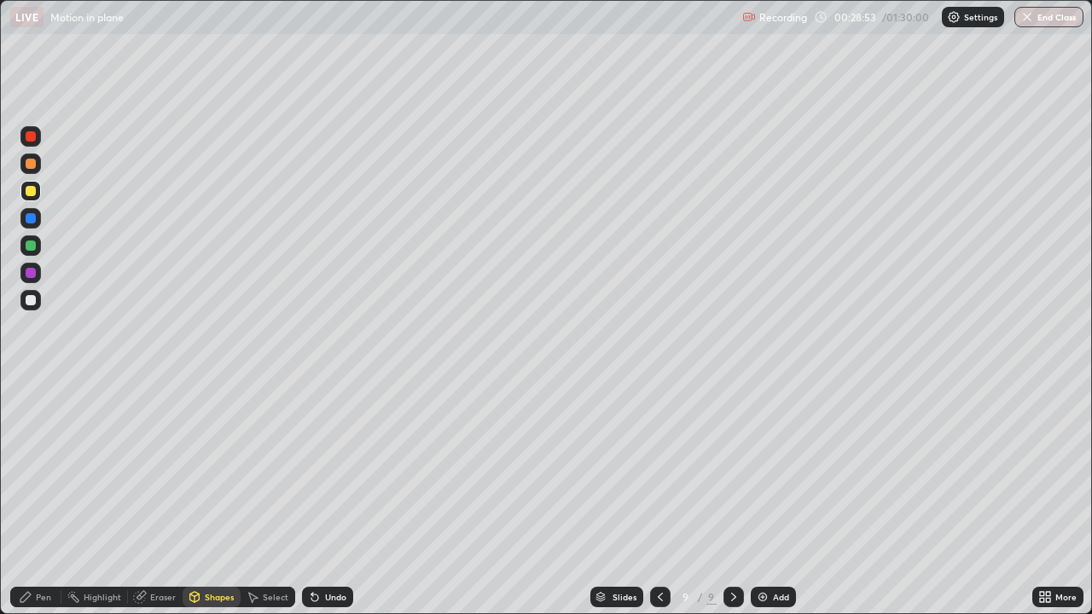
click at [665, 498] on div at bounding box center [660, 597] width 20 height 34
click at [32, 216] on div at bounding box center [31, 218] width 10 height 10
click at [733, 498] on icon at bounding box center [734, 597] width 14 height 14
click at [50, 498] on div "Pen" at bounding box center [35, 597] width 51 height 20
click at [32, 245] on div at bounding box center [31, 246] width 10 height 10
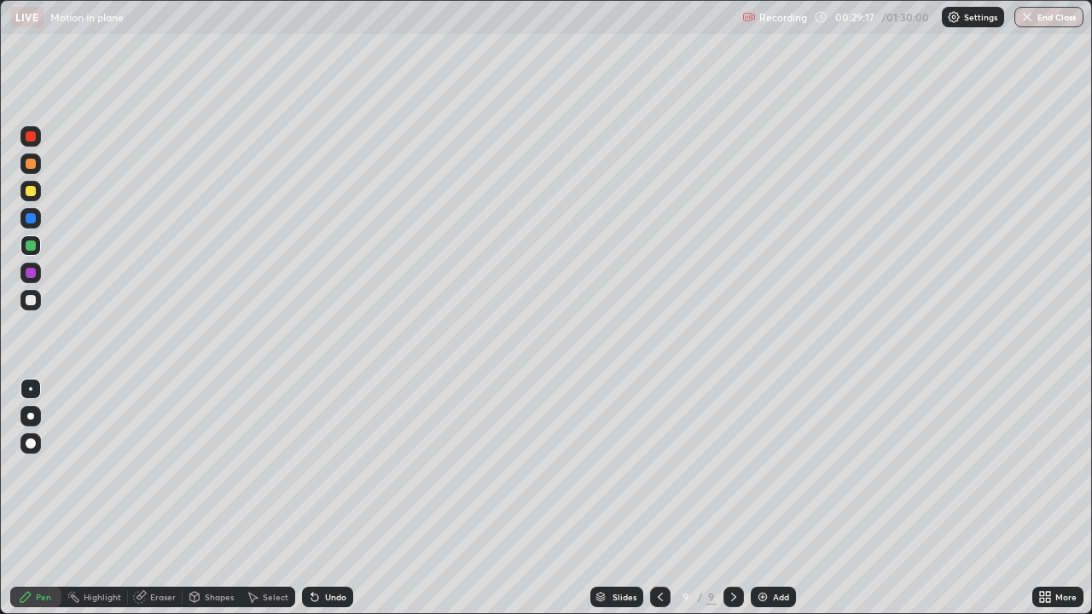
click at [26, 275] on div at bounding box center [31, 273] width 10 height 10
click at [658, 498] on icon at bounding box center [660, 597] width 14 height 14
click at [32, 220] on div at bounding box center [31, 218] width 10 height 10
click at [217, 498] on div "Shapes" at bounding box center [219, 597] width 29 height 9
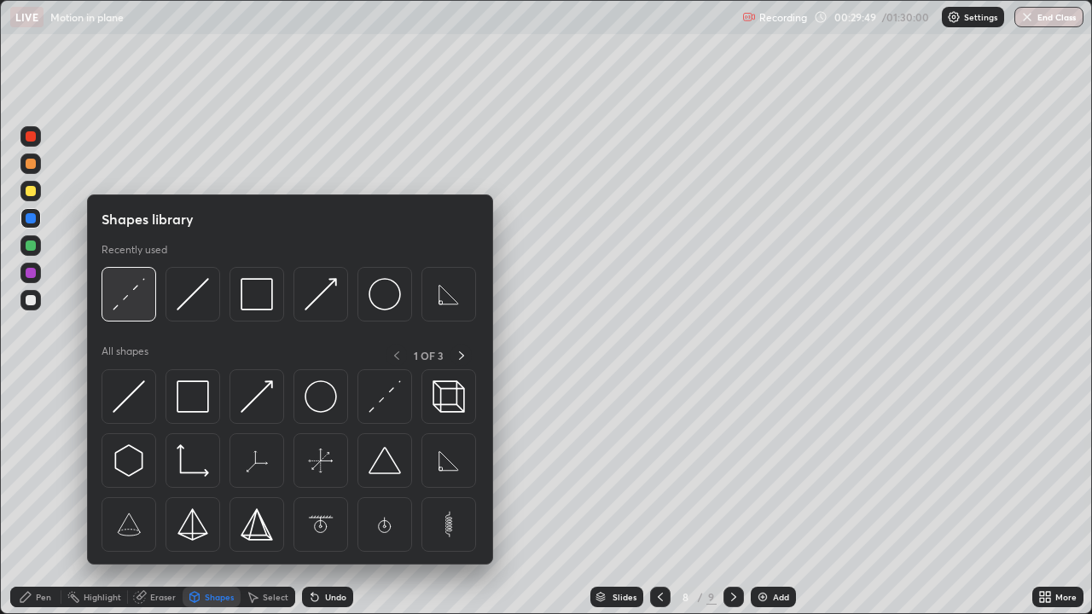
click at [145, 294] on img at bounding box center [129, 294] width 32 height 32
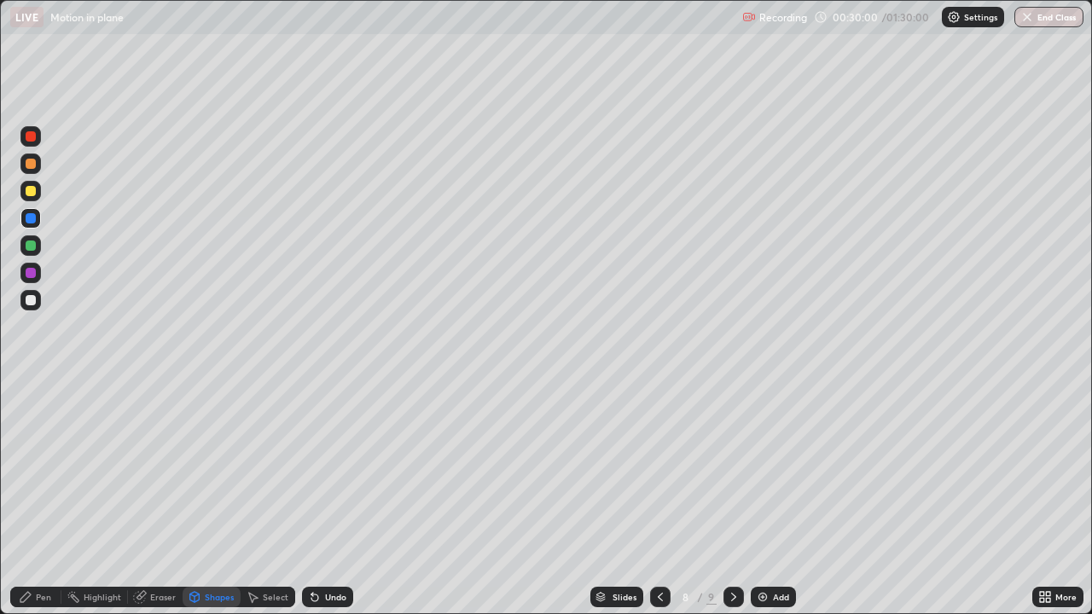
click at [738, 498] on div at bounding box center [733, 597] width 20 height 20
click at [28, 194] on div at bounding box center [31, 191] width 10 height 10
click at [31, 135] on div at bounding box center [31, 136] width 10 height 10
click at [34, 498] on div "Pen" at bounding box center [35, 597] width 51 height 20
click at [28, 135] on div at bounding box center [31, 136] width 10 height 10
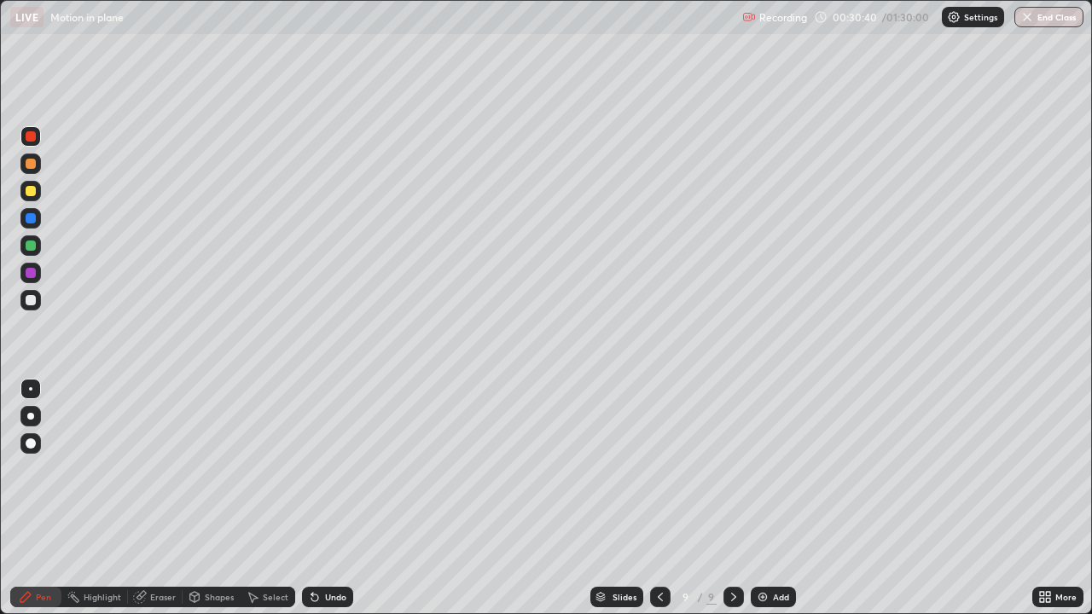
click at [25, 208] on div at bounding box center [30, 218] width 20 height 20
click at [32, 194] on div at bounding box center [31, 191] width 10 height 10
click at [30, 192] on div at bounding box center [31, 191] width 10 height 10
click at [29, 216] on div at bounding box center [31, 218] width 10 height 10
click at [659, 498] on icon at bounding box center [660, 597] width 14 height 14
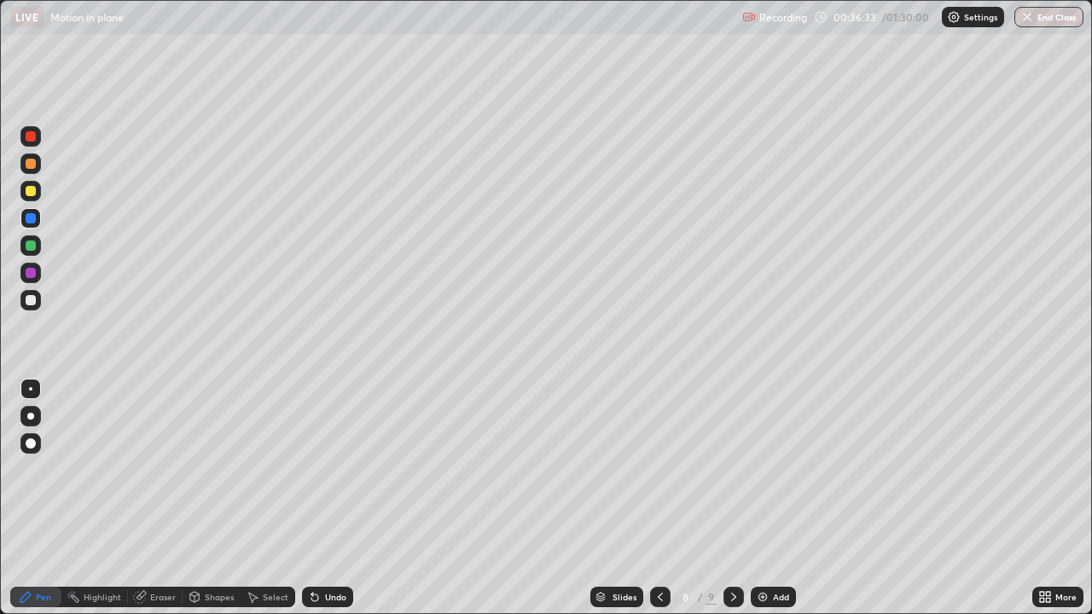
click at [733, 498] on icon at bounding box center [734, 597] width 14 height 14
click at [729, 498] on icon at bounding box center [734, 597] width 14 height 14
click at [762, 498] on img at bounding box center [763, 597] width 14 height 14
click at [660, 498] on icon at bounding box center [659, 597] width 14 height 14
click at [658, 498] on icon at bounding box center [659, 597] width 14 height 14
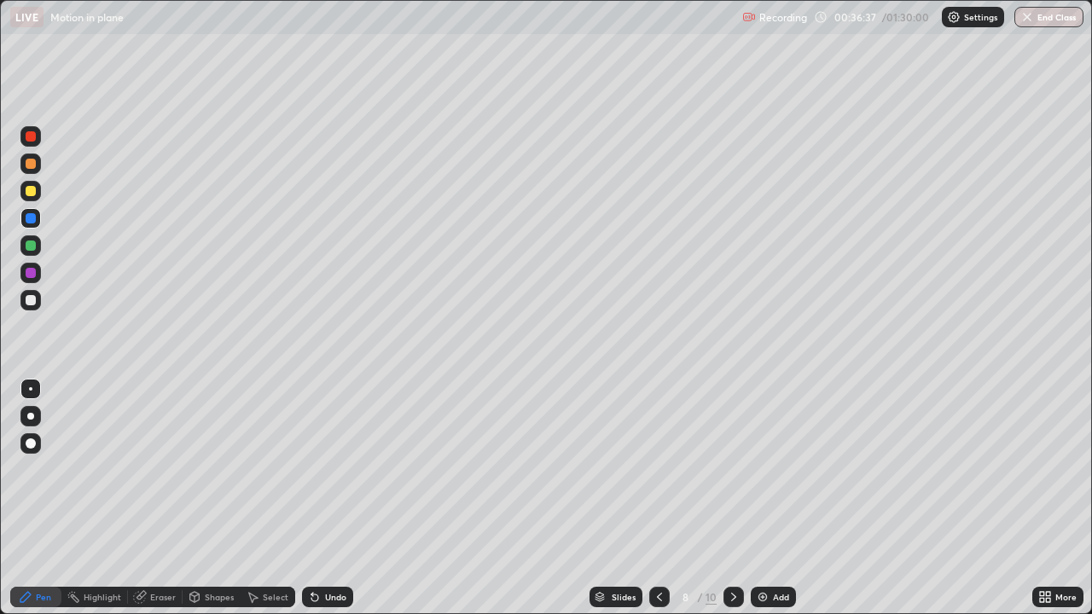
click at [21, 189] on div at bounding box center [30, 191] width 20 height 20
click at [734, 498] on icon at bounding box center [734, 597] width 14 height 14
click at [730, 498] on icon at bounding box center [734, 597] width 14 height 14
click at [29, 191] on div at bounding box center [31, 191] width 10 height 10
click at [29, 135] on div at bounding box center [31, 136] width 10 height 10
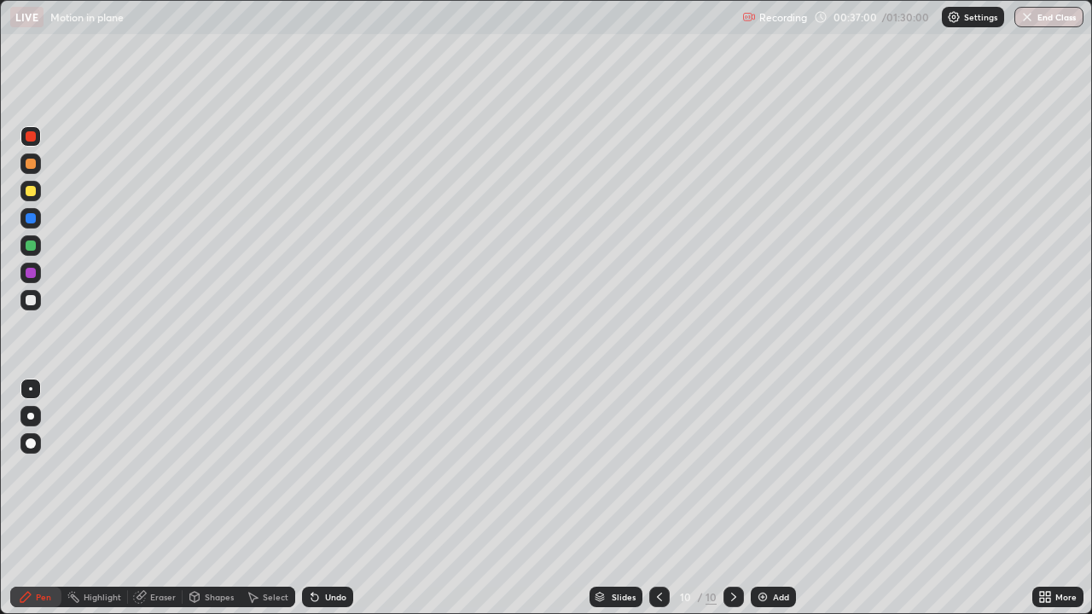
click at [31, 187] on div at bounding box center [31, 191] width 10 height 10
click at [217, 498] on div "Shapes" at bounding box center [219, 597] width 29 height 9
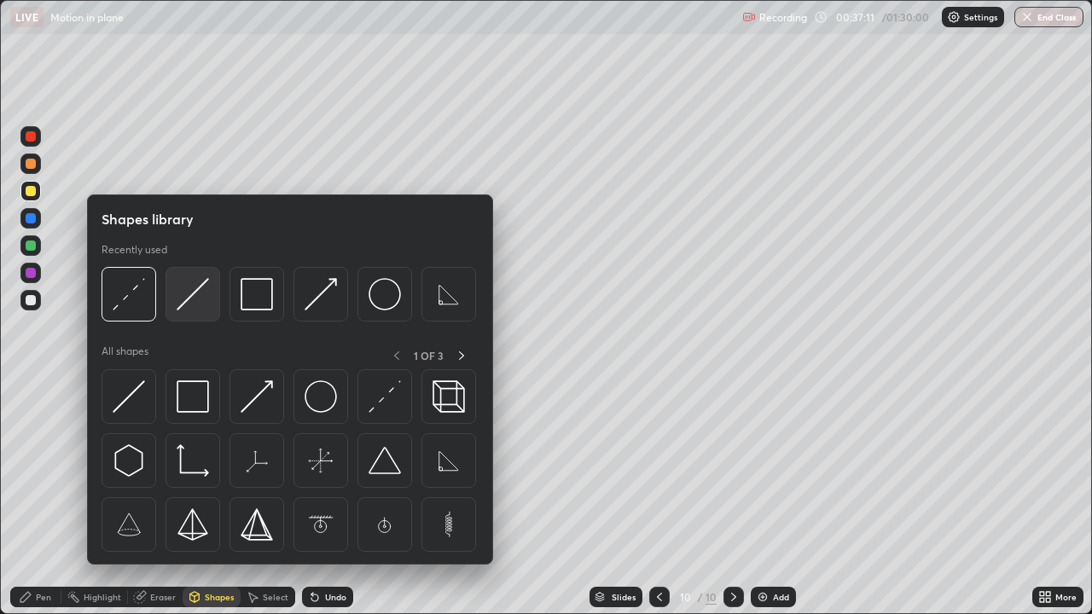
click at [177, 298] on img at bounding box center [193, 294] width 32 height 32
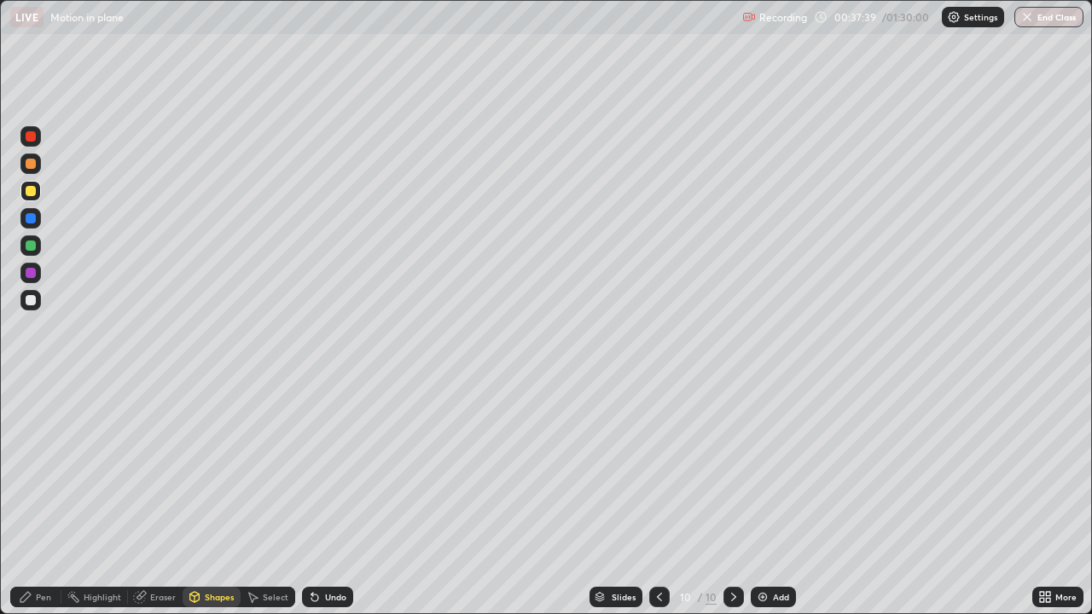
click at [215, 498] on div "Shapes" at bounding box center [219, 597] width 29 height 9
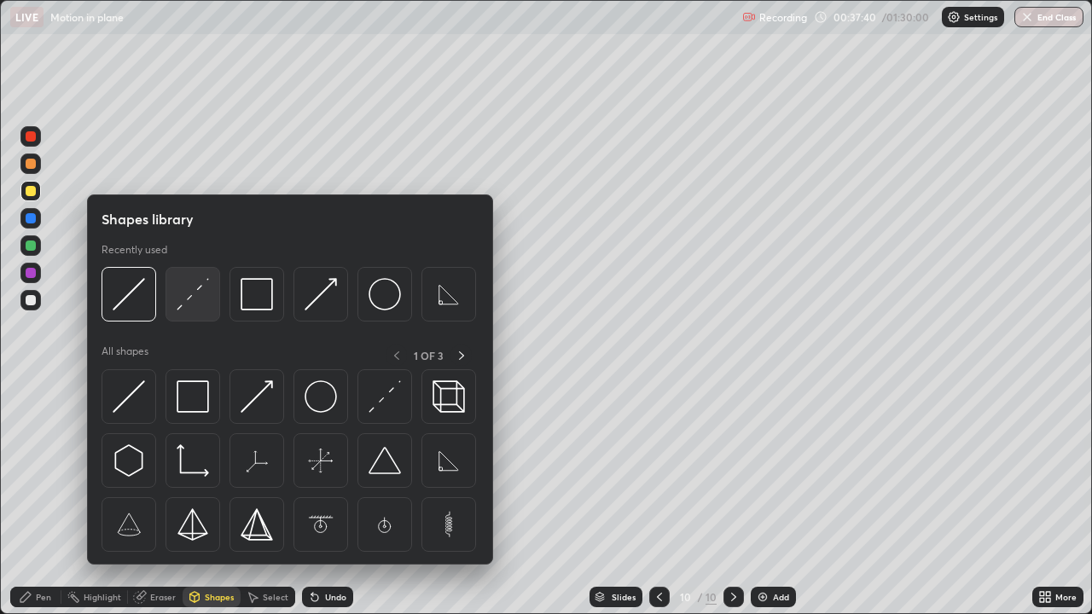
click at [186, 296] on img at bounding box center [193, 294] width 32 height 32
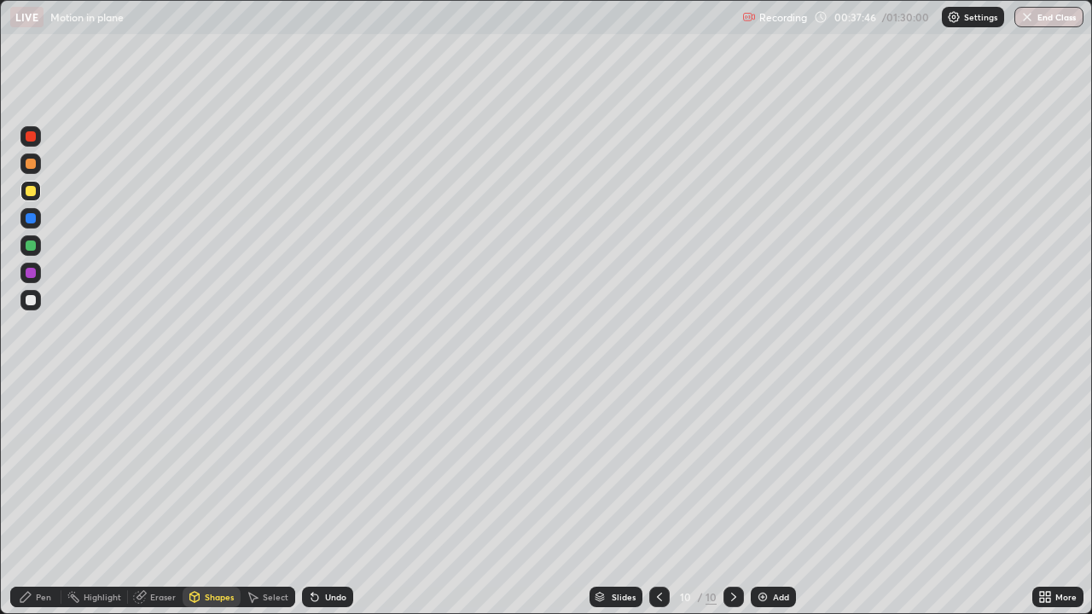
click at [163, 498] on div "Eraser" at bounding box center [163, 597] width 26 height 9
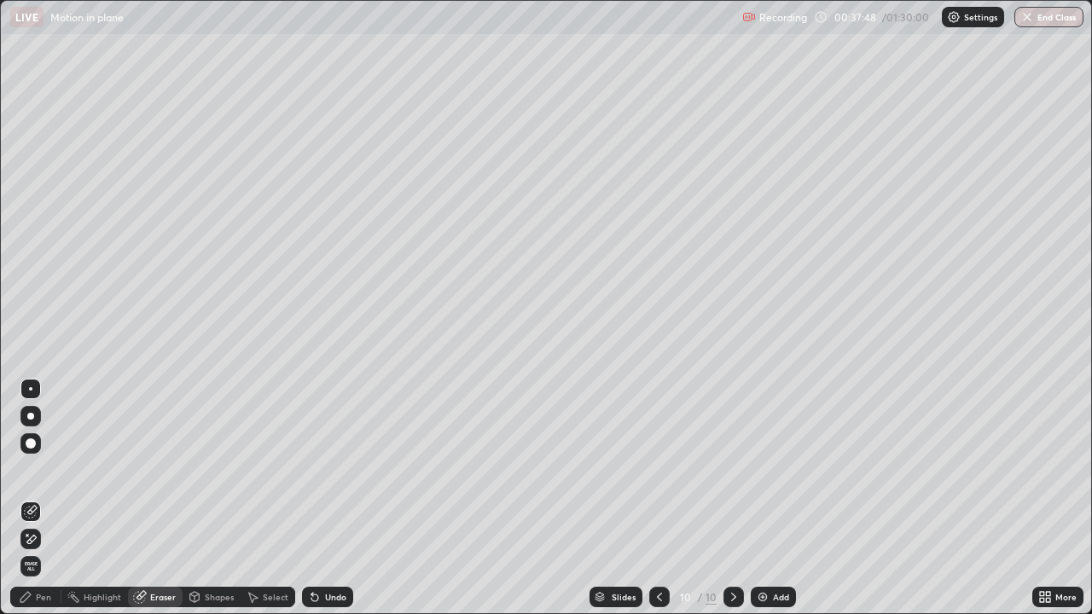
click at [32, 451] on div at bounding box center [30, 443] width 20 height 20
click at [37, 498] on div "Pen" at bounding box center [43, 597] width 15 height 9
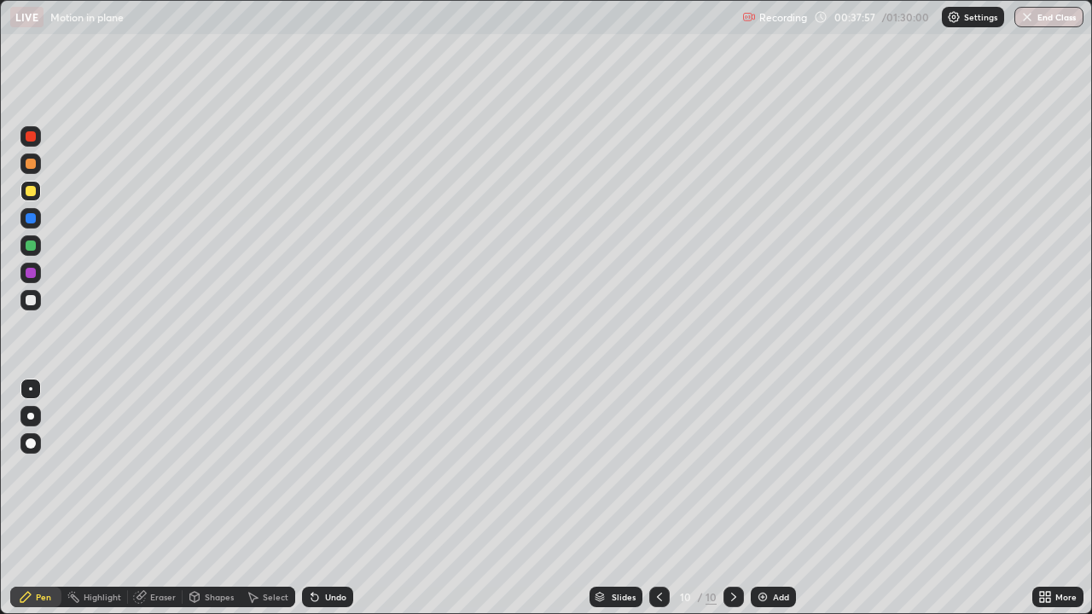
click at [28, 194] on div at bounding box center [31, 191] width 10 height 10
click at [31, 389] on div at bounding box center [30, 388] width 3 height 3
click at [152, 498] on div "Eraser" at bounding box center [163, 597] width 26 height 9
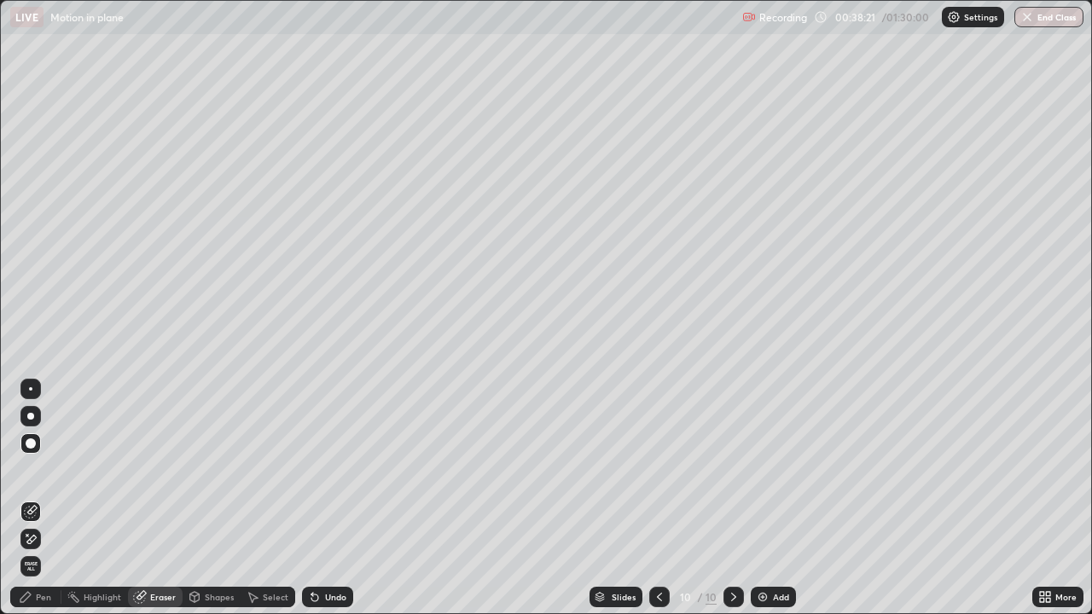
click at [31, 389] on div at bounding box center [30, 388] width 3 height 3
click at [32, 498] on icon at bounding box center [31, 512] width 14 height 14
click at [45, 498] on div "Pen" at bounding box center [43, 597] width 15 height 9
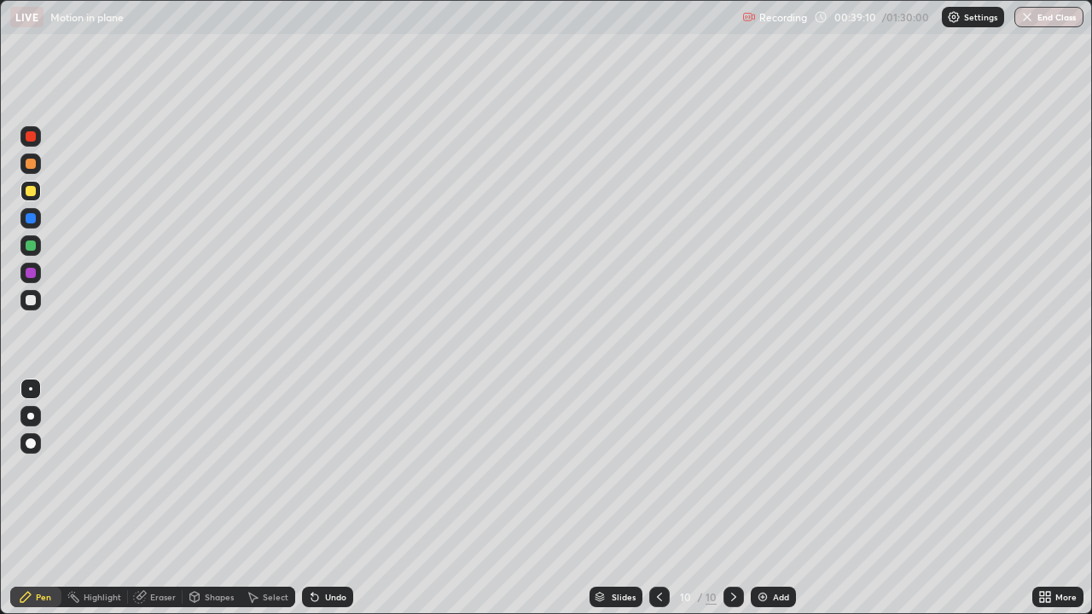
click at [26, 217] on div at bounding box center [31, 218] width 10 height 10
click at [48, 498] on div "Pen" at bounding box center [43, 597] width 15 height 9
click at [29, 219] on div at bounding box center [31, 218] width 10 height 10
click at [32, 138] on div at bounding box center [31, 136] width 10 height 10
click at [335, 498] on div "Undo" at bounding box center [335, 597] width 21 height 9
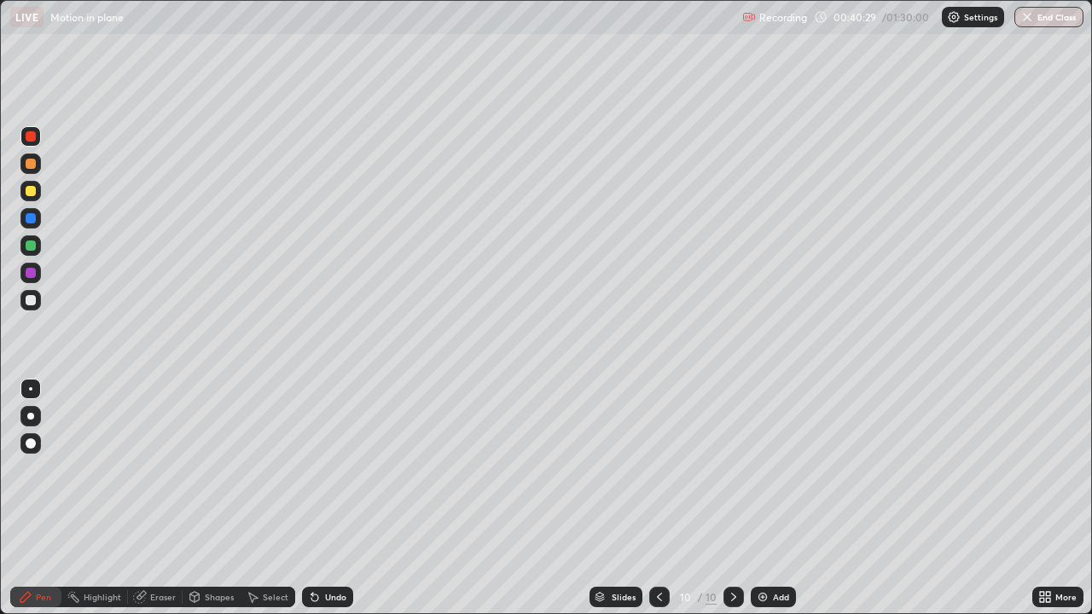
click at [333, 498] on div "Undo" at bounding box center [335, 597] width 21 height 9
click at [312, 498] on icon at bounding box center [314, 597] width 7 height 7
click at [31, 217] on div at bounding box center [31, 218] width 10 height 10
click at [32, 273] on div at bounding box center [31, 273] width 10 height 10
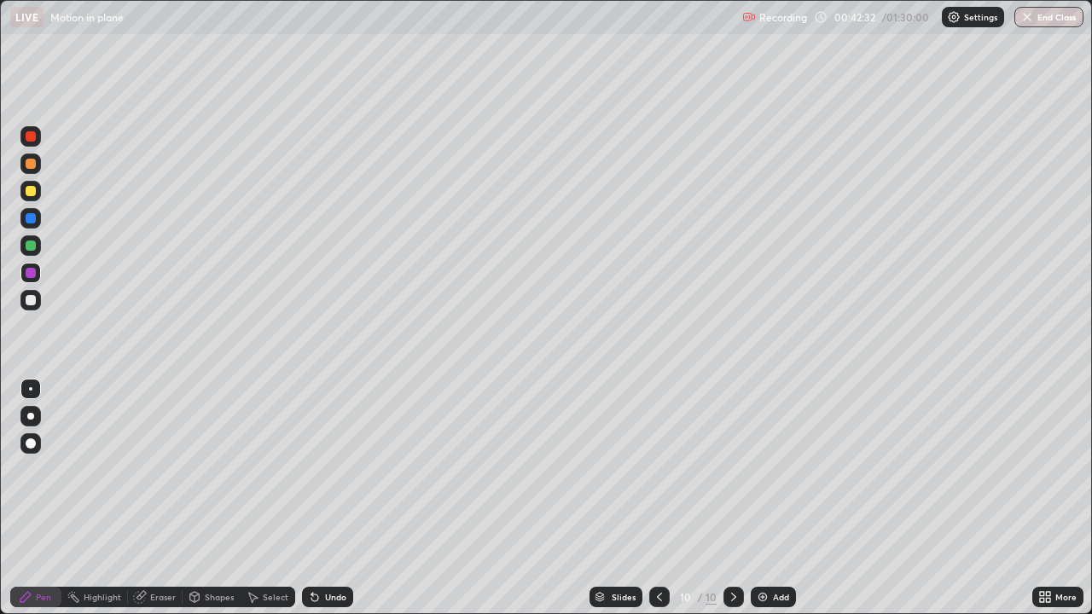
click at [32, 188] on div at bounding box center [31, 191] width 10 height 10
click at [29, 218] on div at bounding box center [31, 218] width 10 height 10
click at [32, 218] on div at bounding box center [31, 218] width 10 height 10
click at [148, 498] on div "Eraser" at bounding box center [155, 597] width 55 height 20
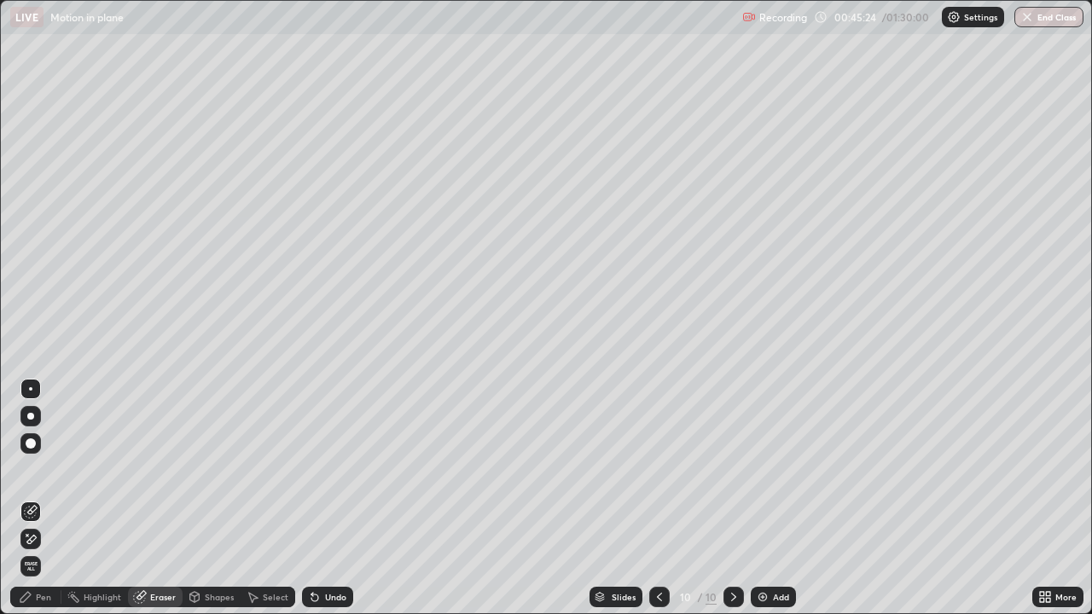
click at [49, 498] on div "Pen" at bounding box center [43, 597] width 15 height 9
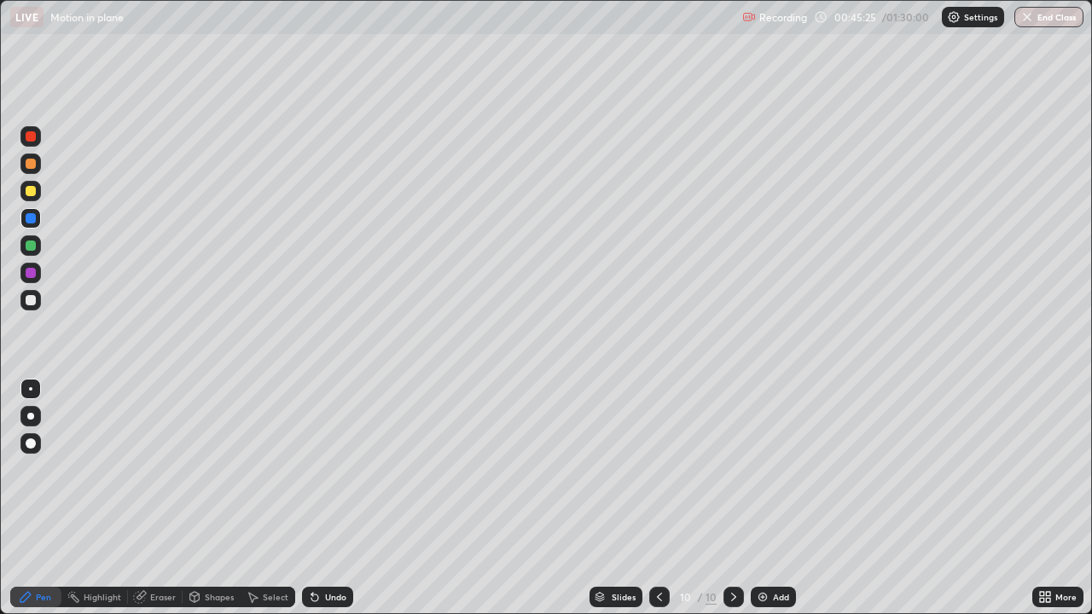
click at [30, 272] on div at bounding box center [31, 273] width 10 height 10
click at [32, 245] on div at bounding box center [31, 246] width 10 height 10
click at [732, 498] on icon at bounding box center [734, 597] width 14 height 14
click at [768, 498] on div "Add" at bounding box center [773, 597] width 45 height 20
click at [667, 498] on div at bounding box center [660, 597] width 20 height 34
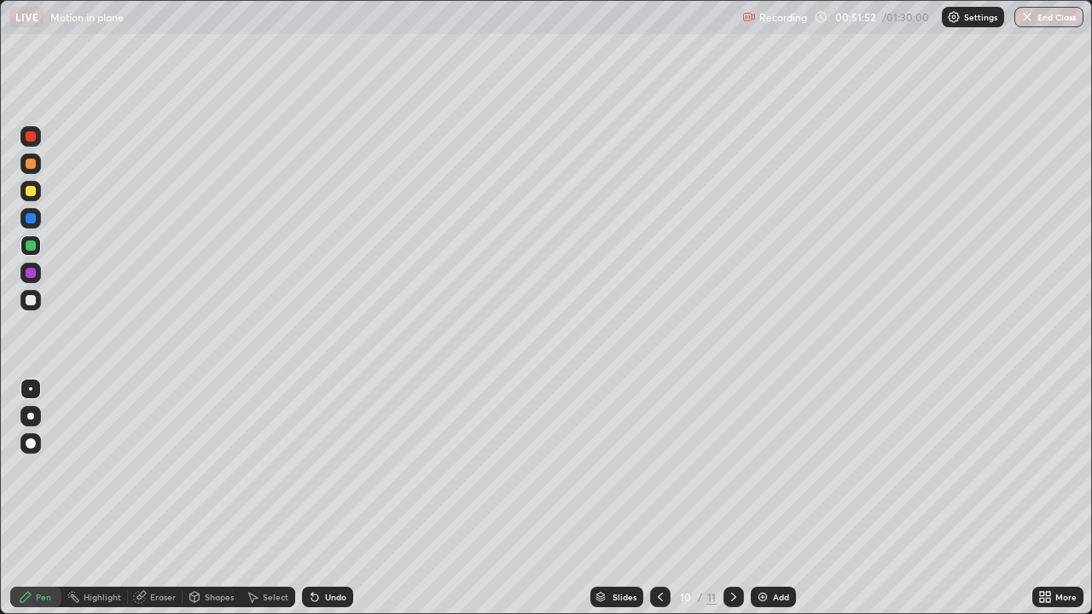
click at [729, 498] on div at bounding box center [733, 597] width 20 height 20
click at [658, 498] on icon at bounding box center [660, 597] width 14 height 14
click at [729, 498] on icon at bounding box center [734, 597] width 14 height 14
click at [32, 195] on div at bounding box center [31, 191] width 10 height 10
click at [1046, 19] on button "End Class" at bounding box center [1048, 17] width 69 height 20
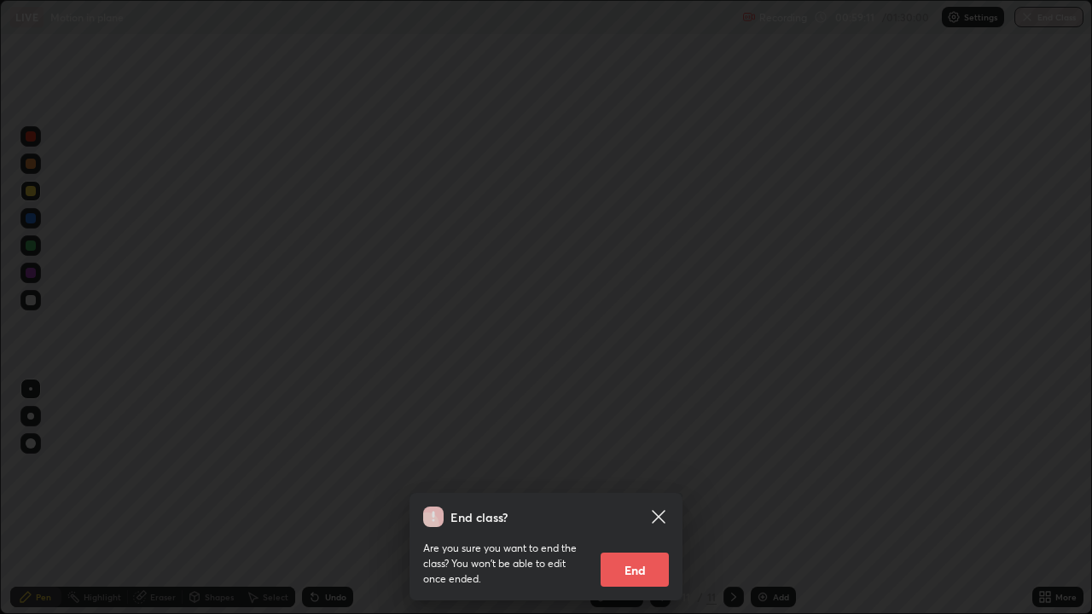
click at [643, 498] on button "End" at bounding box center [634, 570] width 68 height 34
